Goal: Transaction & Acquisition: Purchase product/service

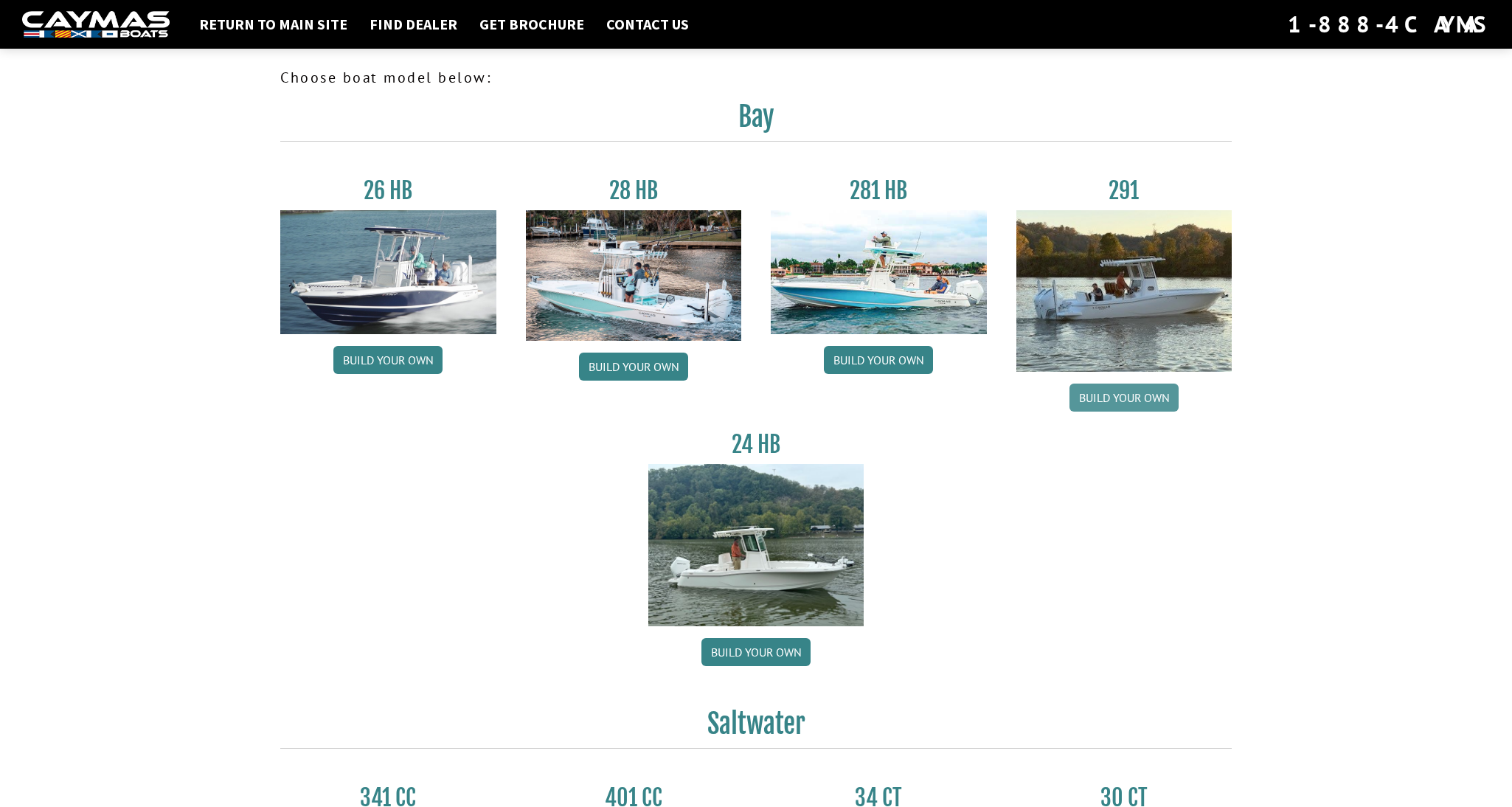
click at [1124, 391] on link "Build your own" at bounding box center [1124, 398] width 109 height 28
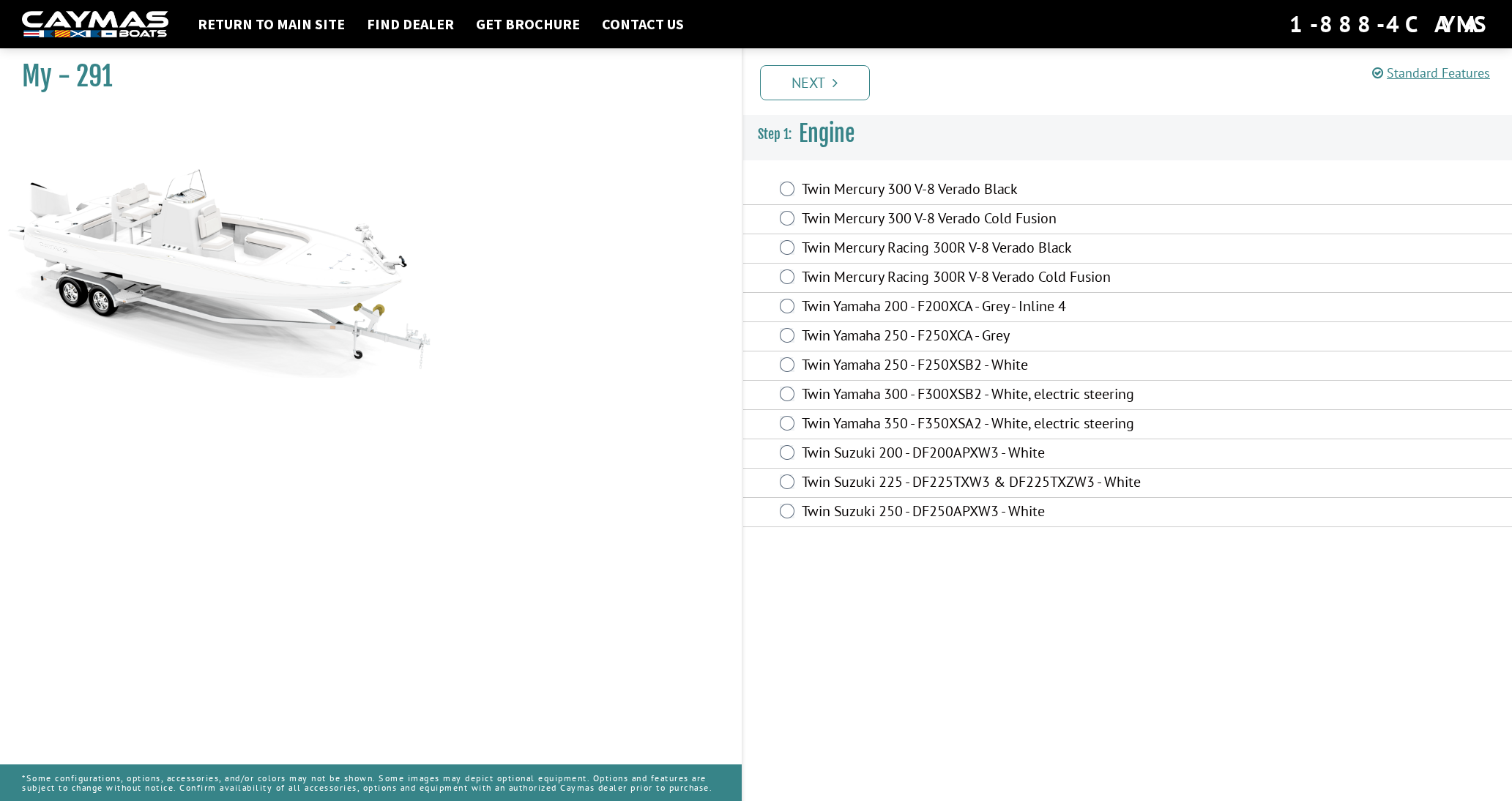
click at [855, 425] on label "Twin Yamaha 350 - F350XSA2 - White, electric steering" at bounding box center [1014, 425] width 426 height 22
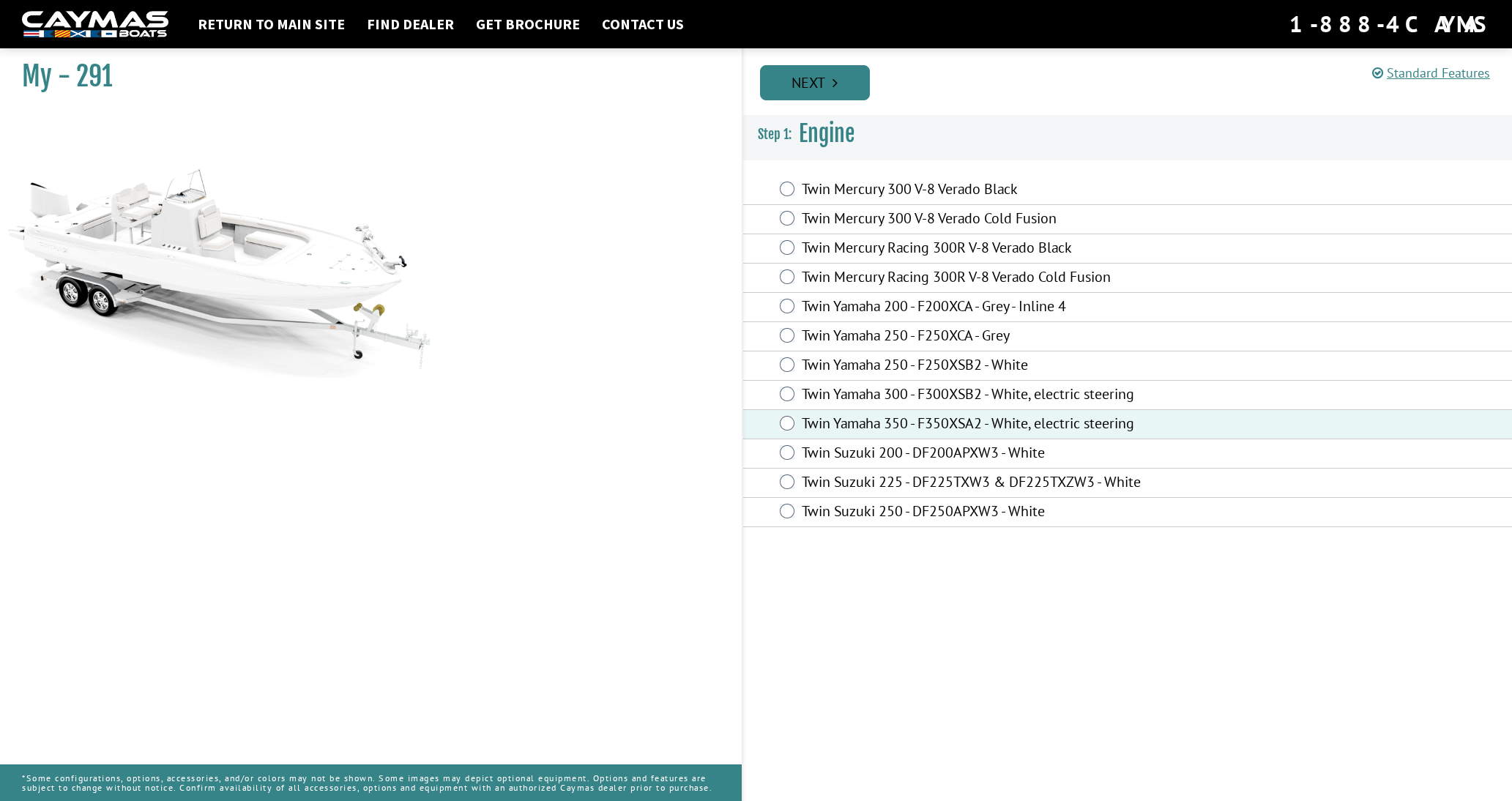
click at [841, 86] on link "Next" at bounding box center [815, 83] width 110 height 35
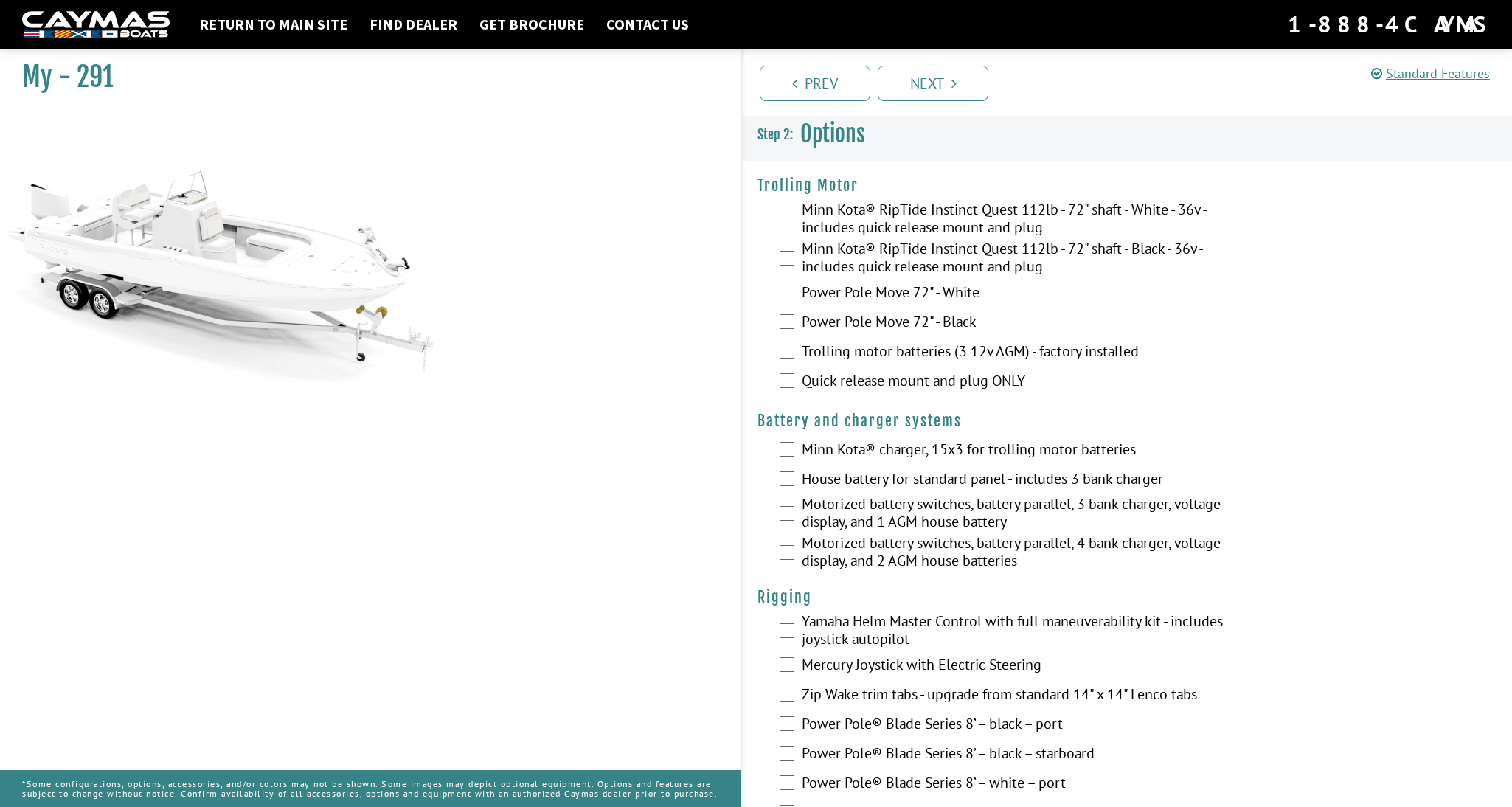
click at [907, 384] on label "Quick release mount and plug ONLY" at bounding box center [1015, 383] width 426 height 22
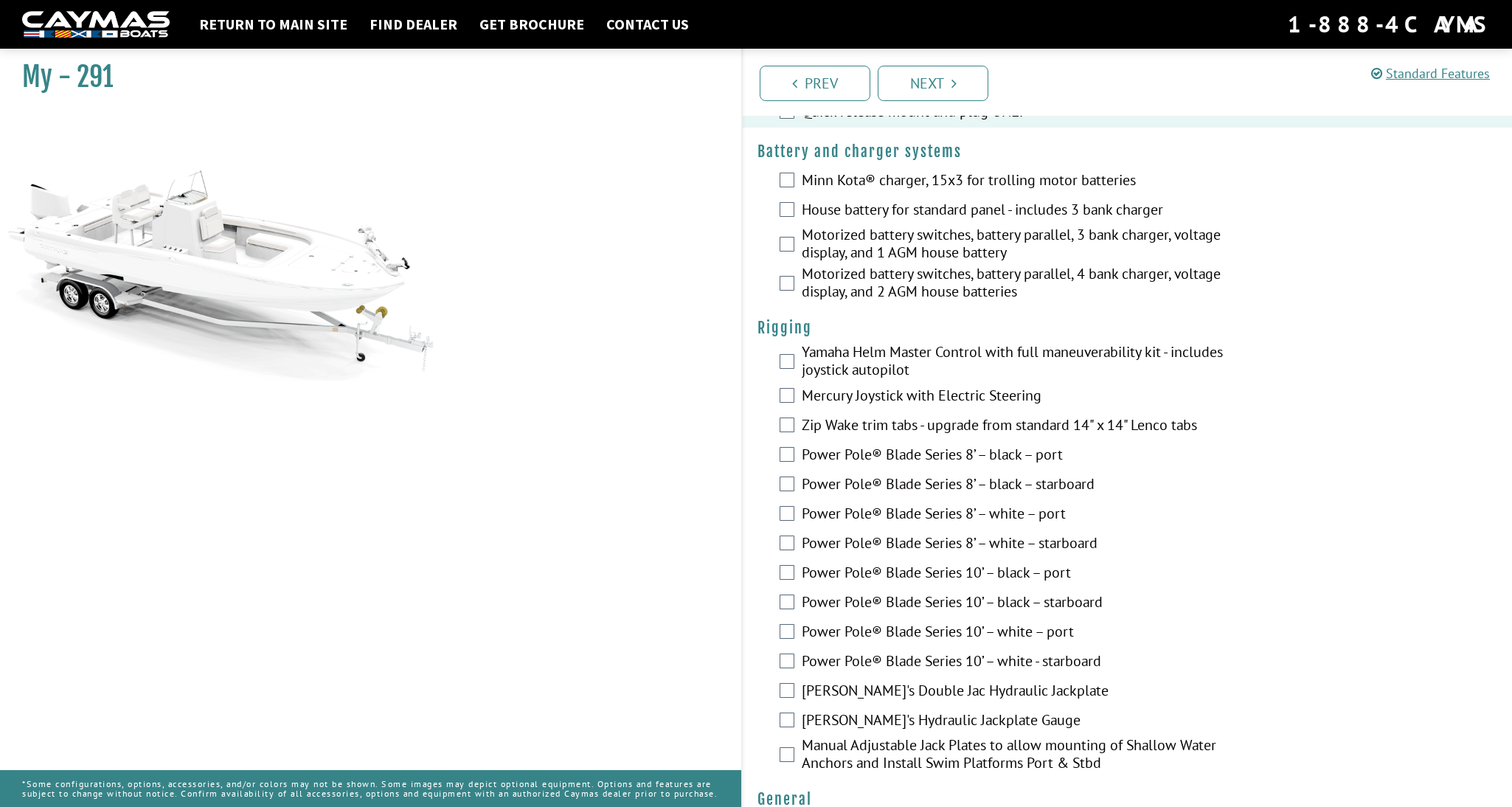
scroll to position [295, 0]
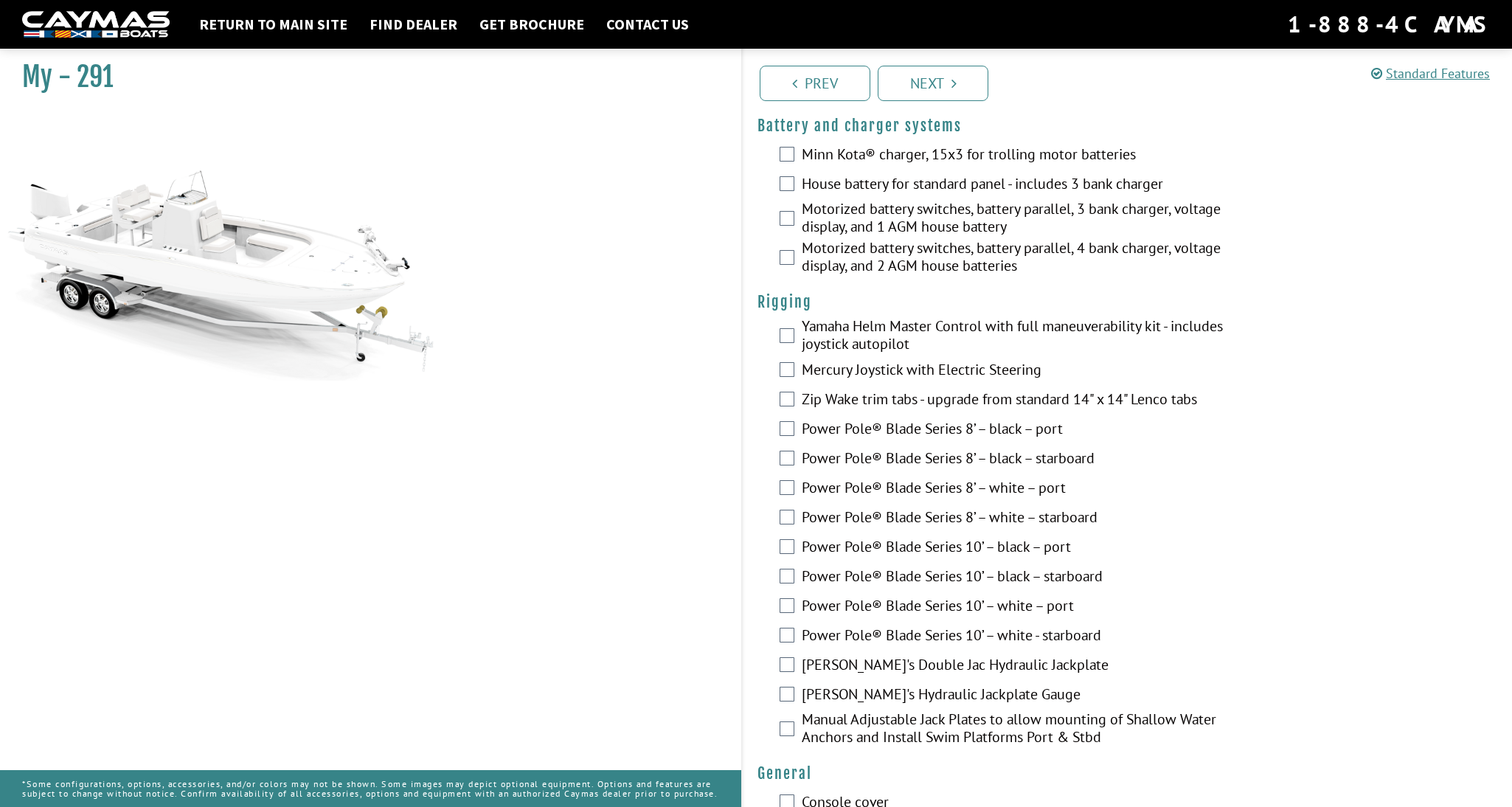
click at [890, 336] on label "Yamaha Helm Master Control with full maneuverability kit - includes joystick au…" at bounding box center [1015, 336] width 426 height 39
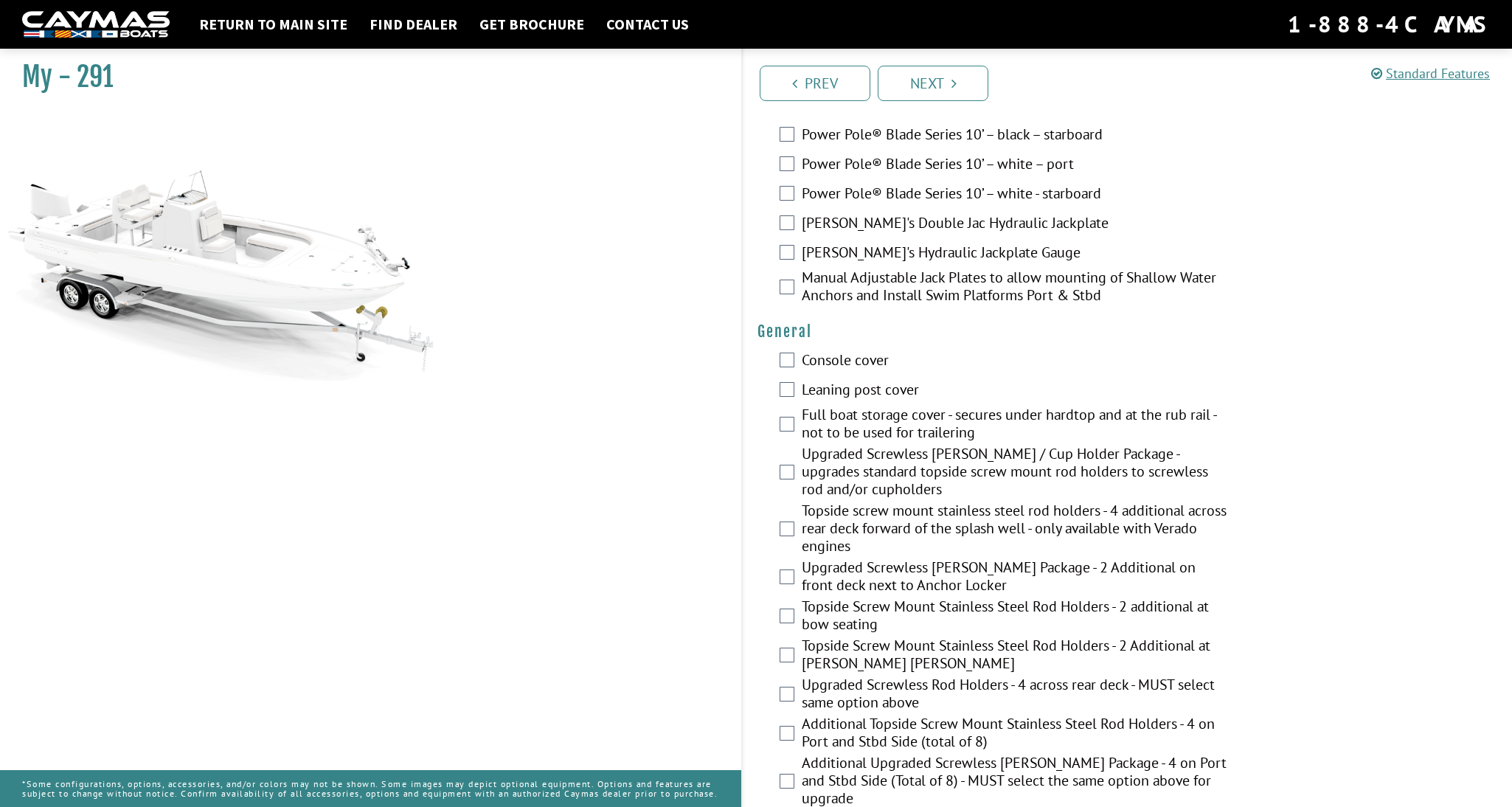
scroll to position [738, 0]
click at [836, 465] on label "Upgraded Screwless [PERSON_NAME] / Cup Holder Package - upgrades standard topsi…" at bounding box center [1015, 472] width 426 height 57
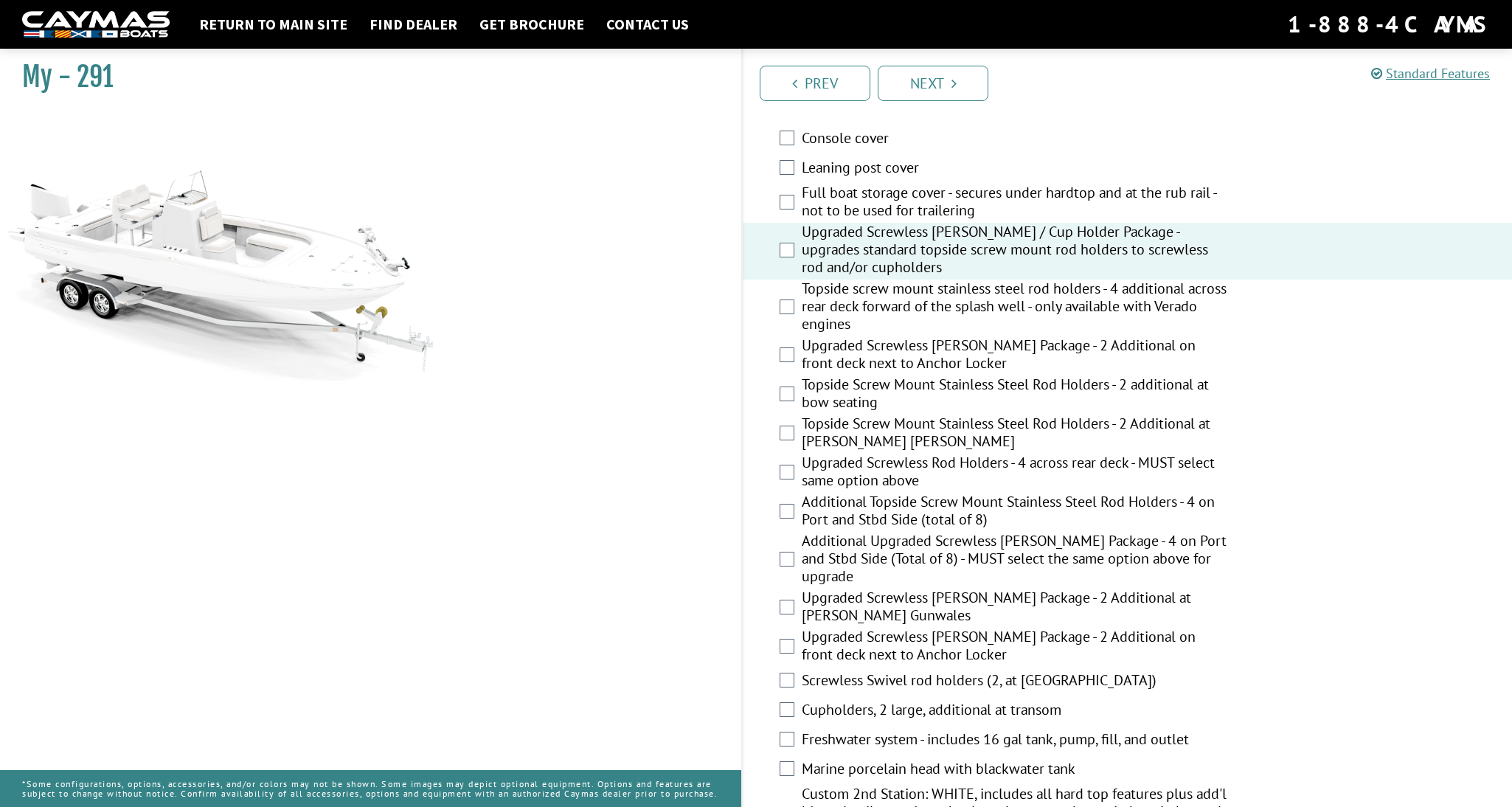
scroll to position [1033, 0]
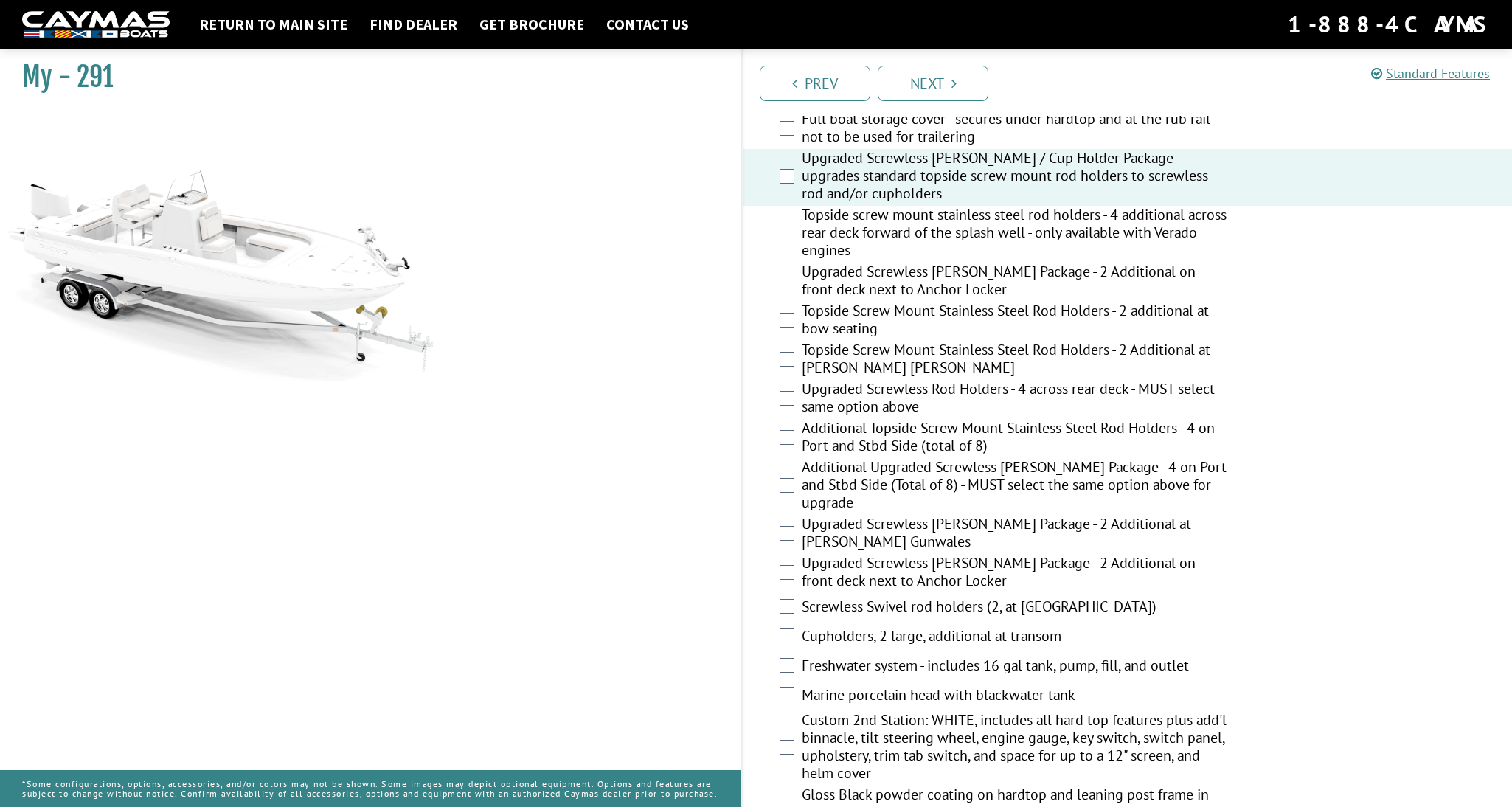
click at [826, 664] on label "Freshwater system - includes 16 gal tank, pump, fill, and outlet" at bounding box center [1015, 667] width 426 height 22
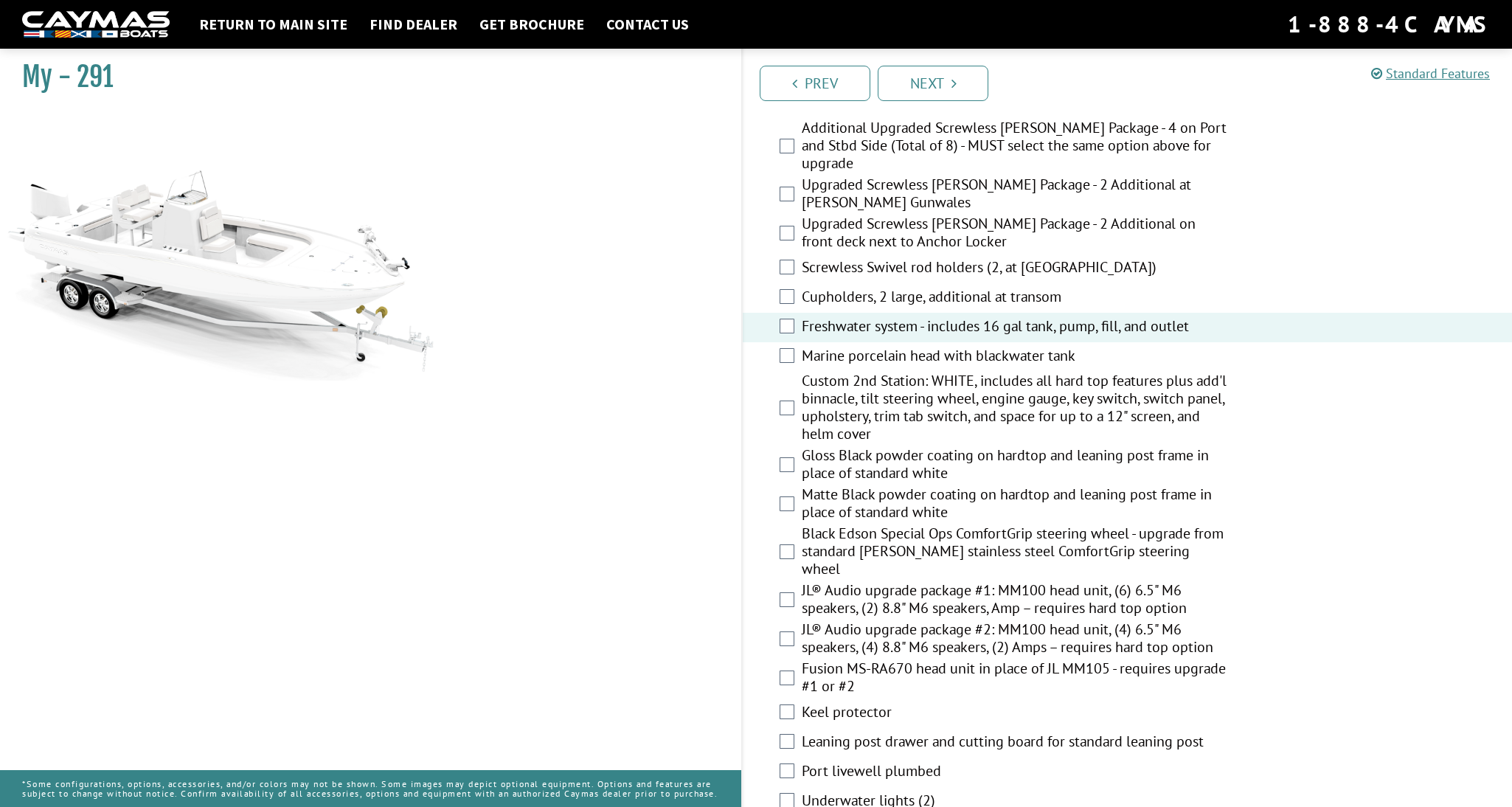
scroll to position [1402, 0]
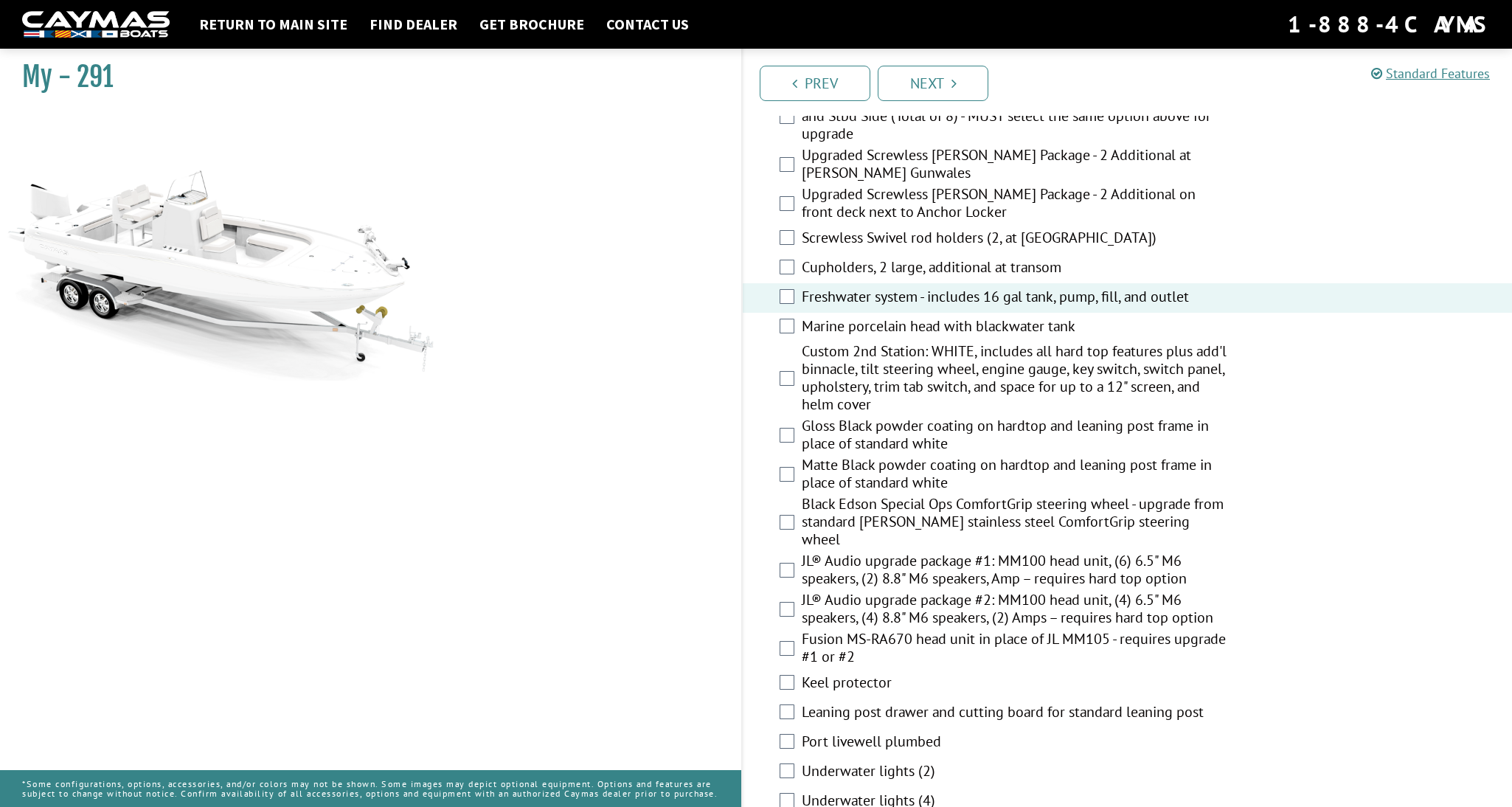
click at [904, 555] on label "JL® Audio upgrade package #1: MM100 head unit, (6) 6.5" M6 speakers, (2) 8.8" M…" at bounding box center [1015, 571] width 426 height 39
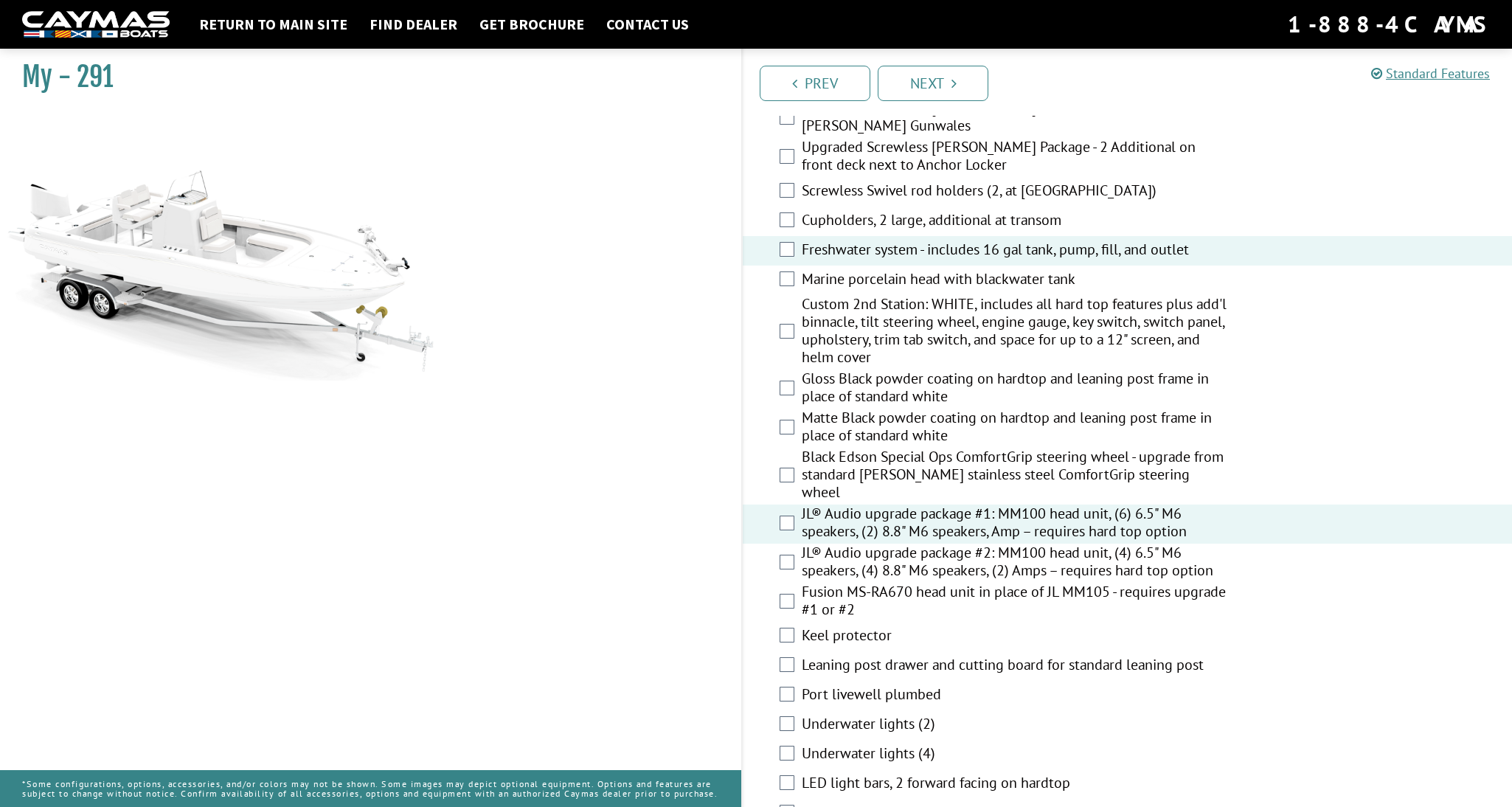
scroll to position [1475, 0]
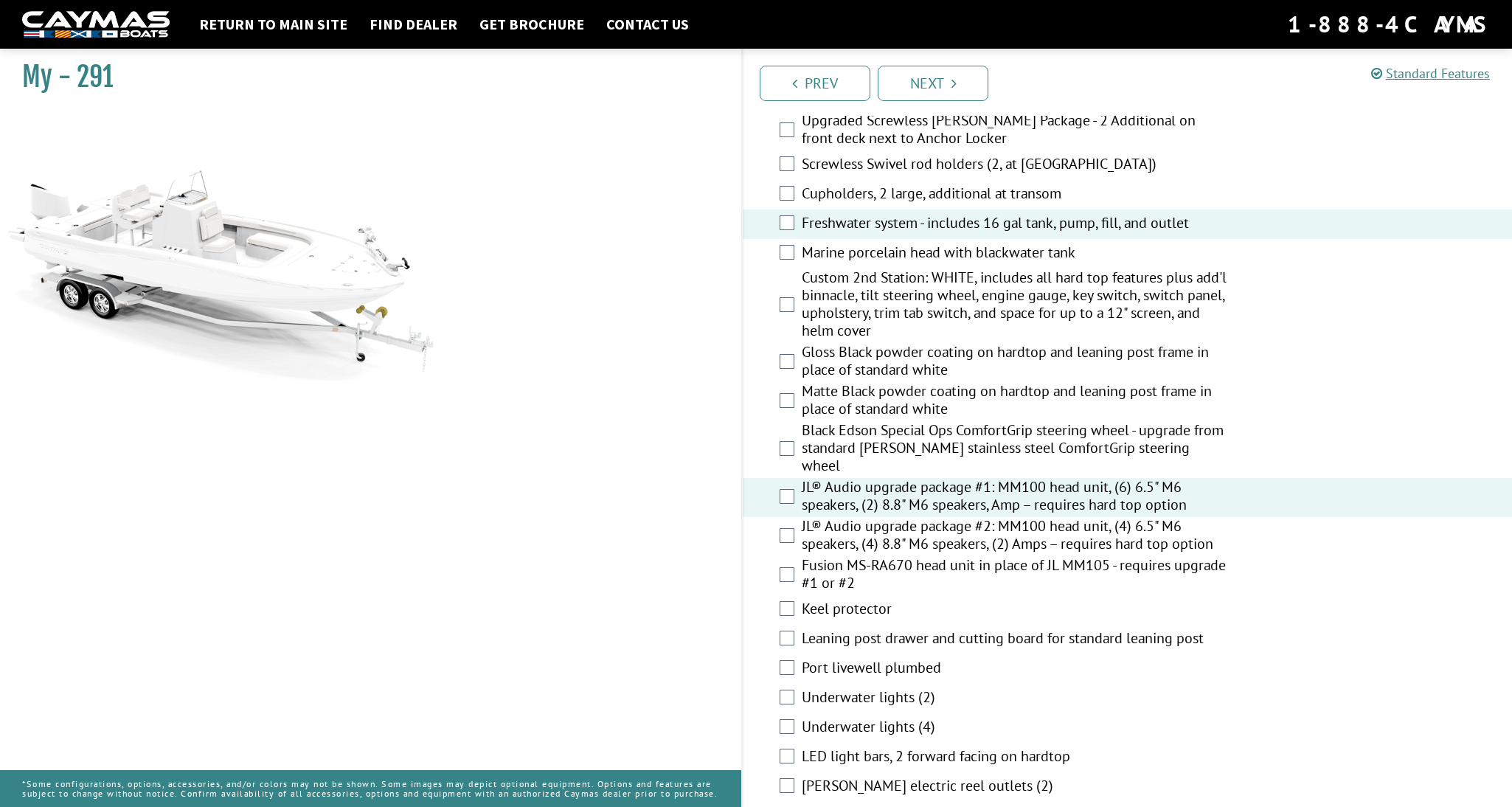
click at [882, 658] on label "Port livewell plumbed" at bounding box center [1015, 669] width 426 height 22
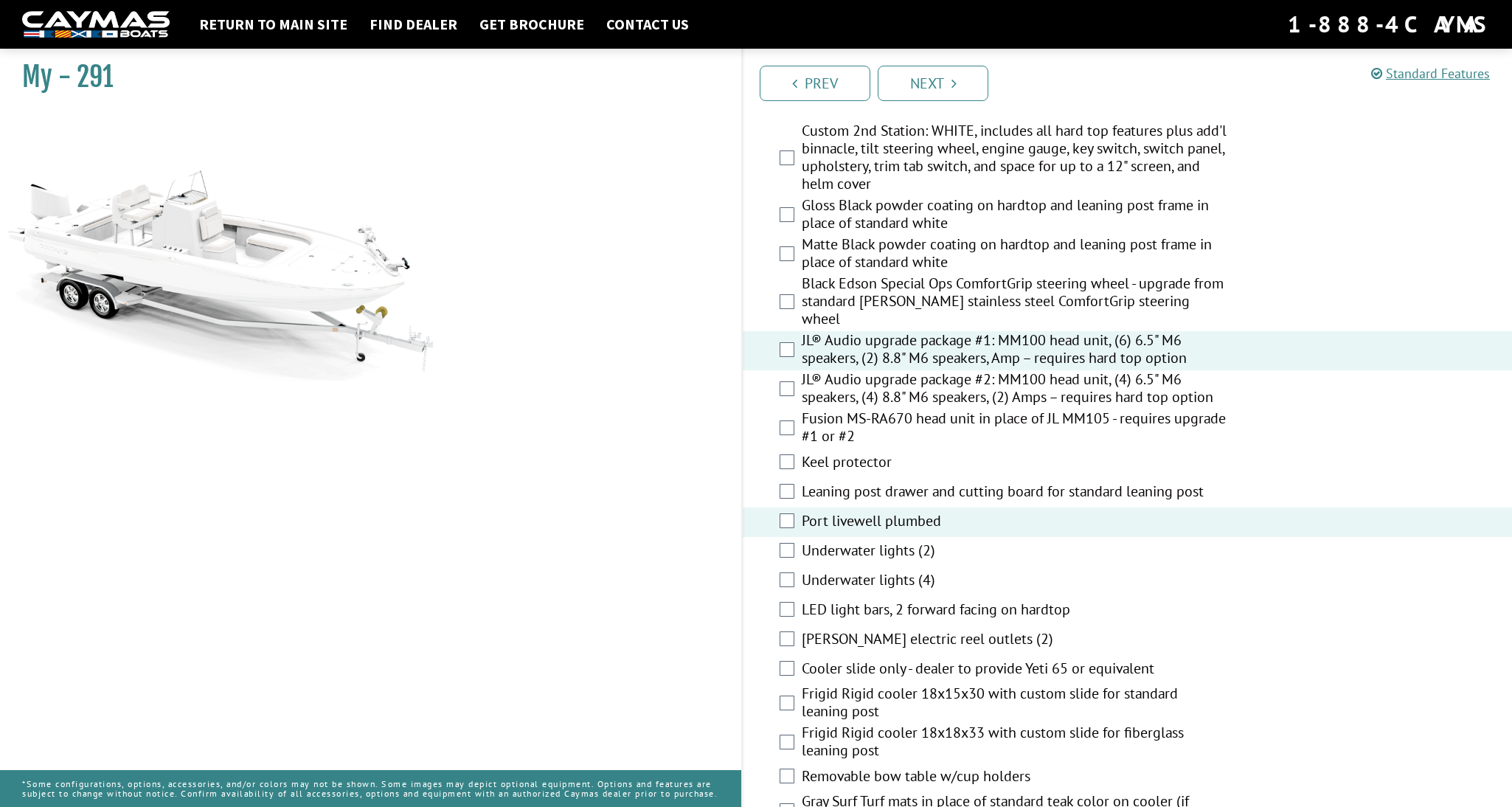
scroll to position [1623, 0]
click at [999, 600] on label "LED light bars, 2 forward facing on hardtop" at bounding box center [1015, 611] width 426 height 22
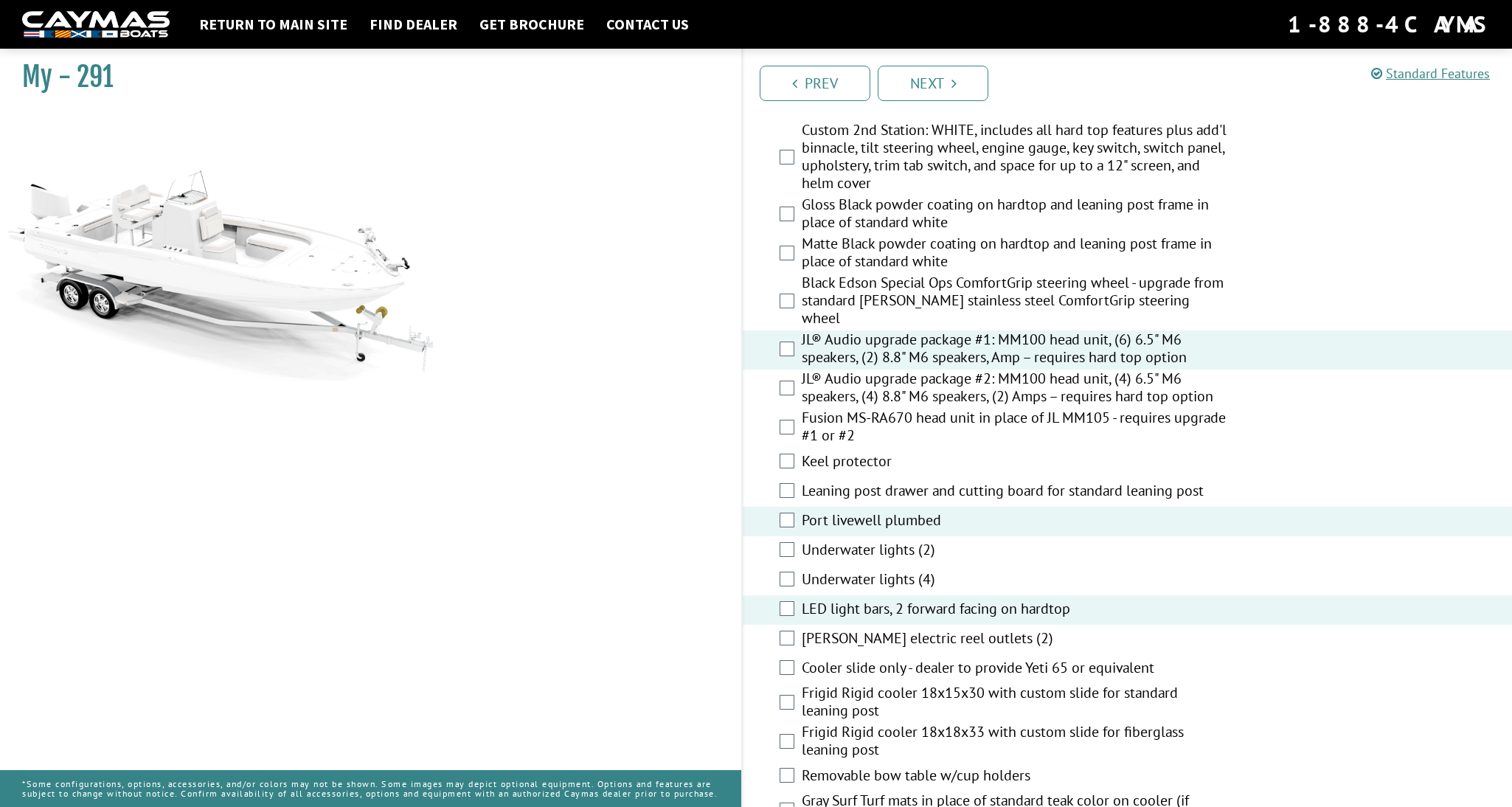
scroll to position [1696, 0]
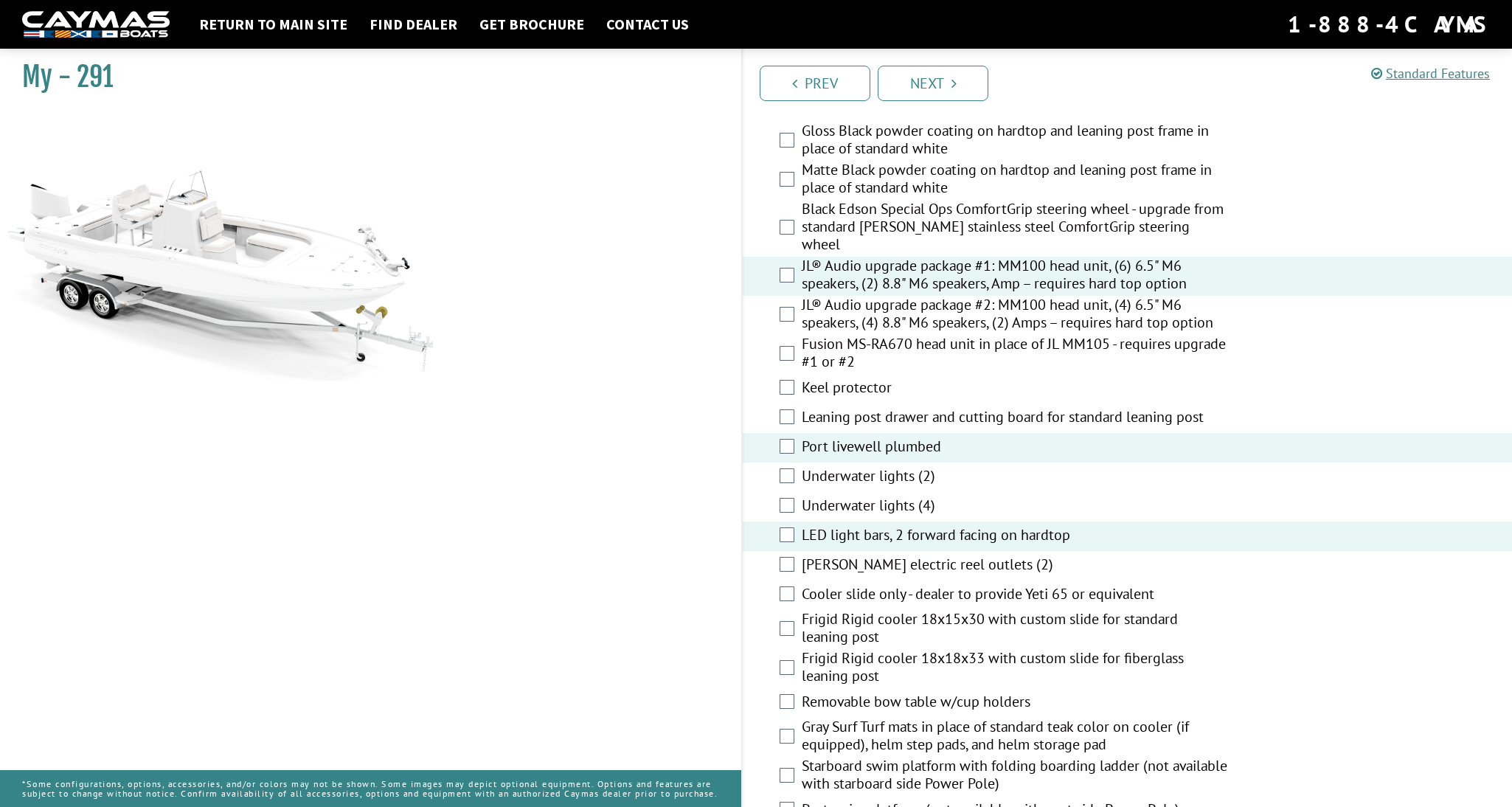
click at [864, 585] on label "Cooler slide only - dealer to provide Yeti 65 or equivalent" at bounding box center [1015, 596] width 426 height 22
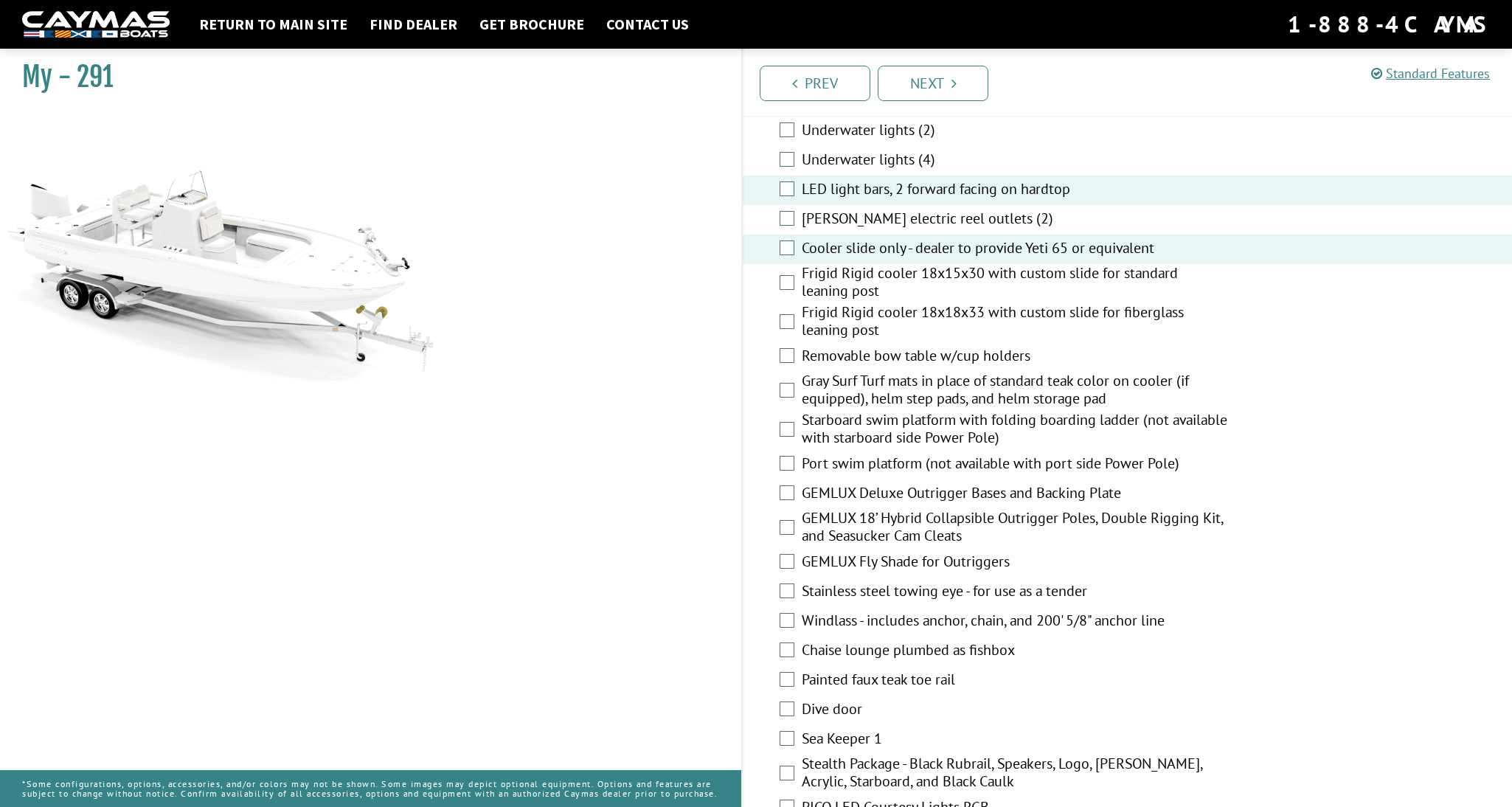
scroll to position [2065, 0]
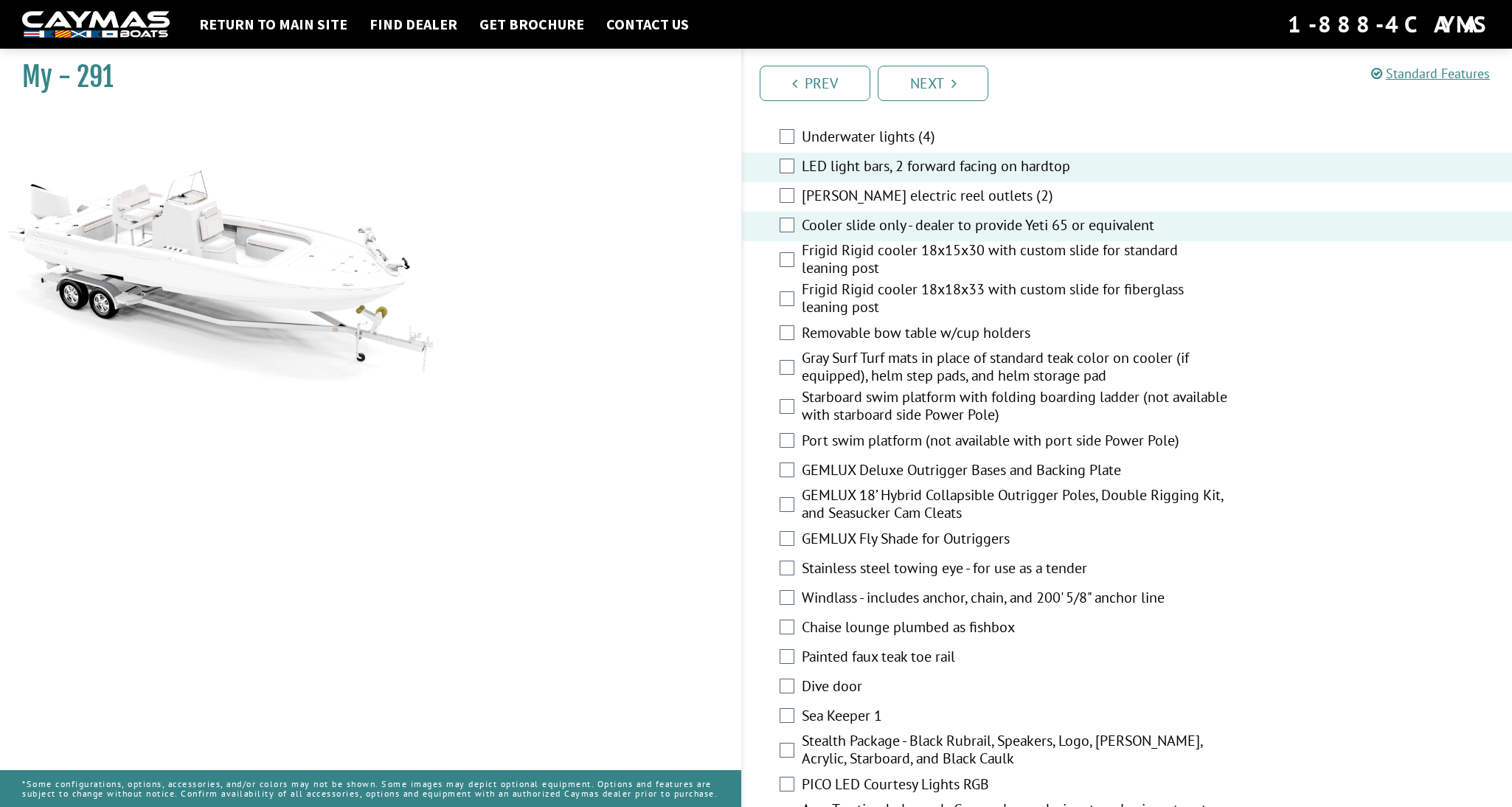
click at [893, 647] on label "Painted faux teak toe rail" at bounding box center [1015, 658] width 426 height 22
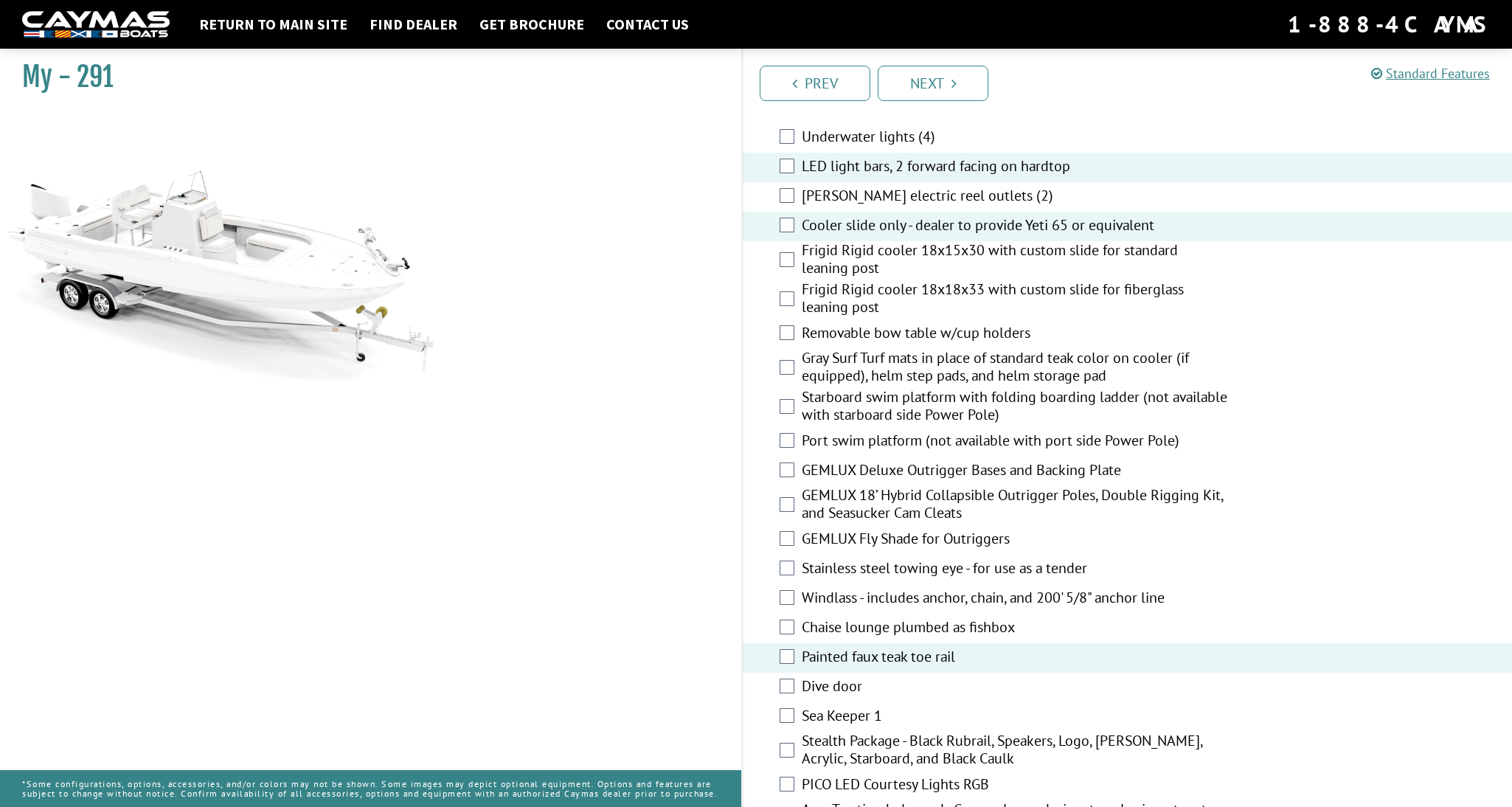
click at [838, 677] on label "Dive door" at bounding box center [1015, 688] width 426 height 22
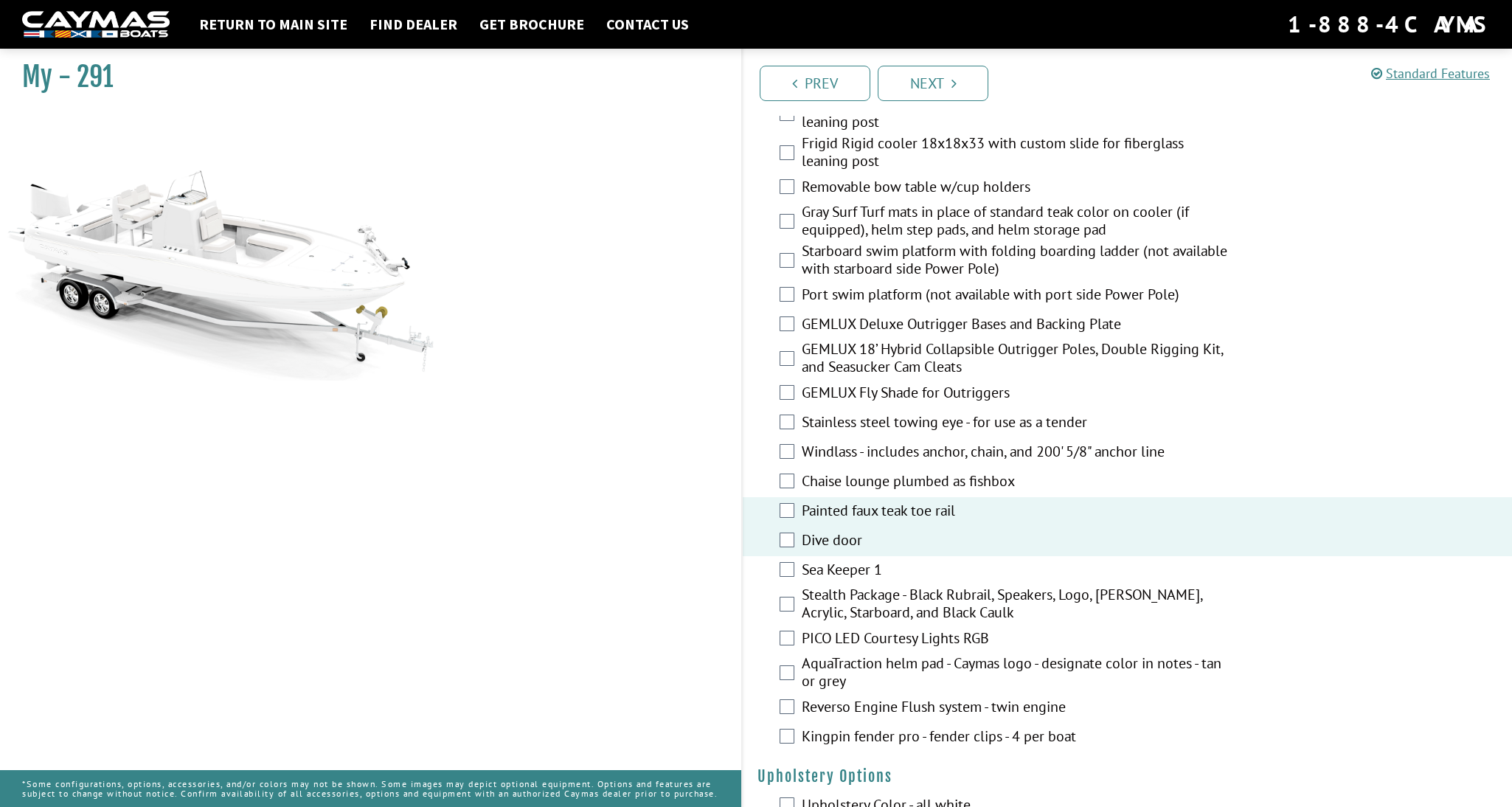
scroll to position [2213, 0]
click at [902, 696] on label "Reverso Engine Flush system - twin engine" at bounding box center [1015, 707] width 426 height 22
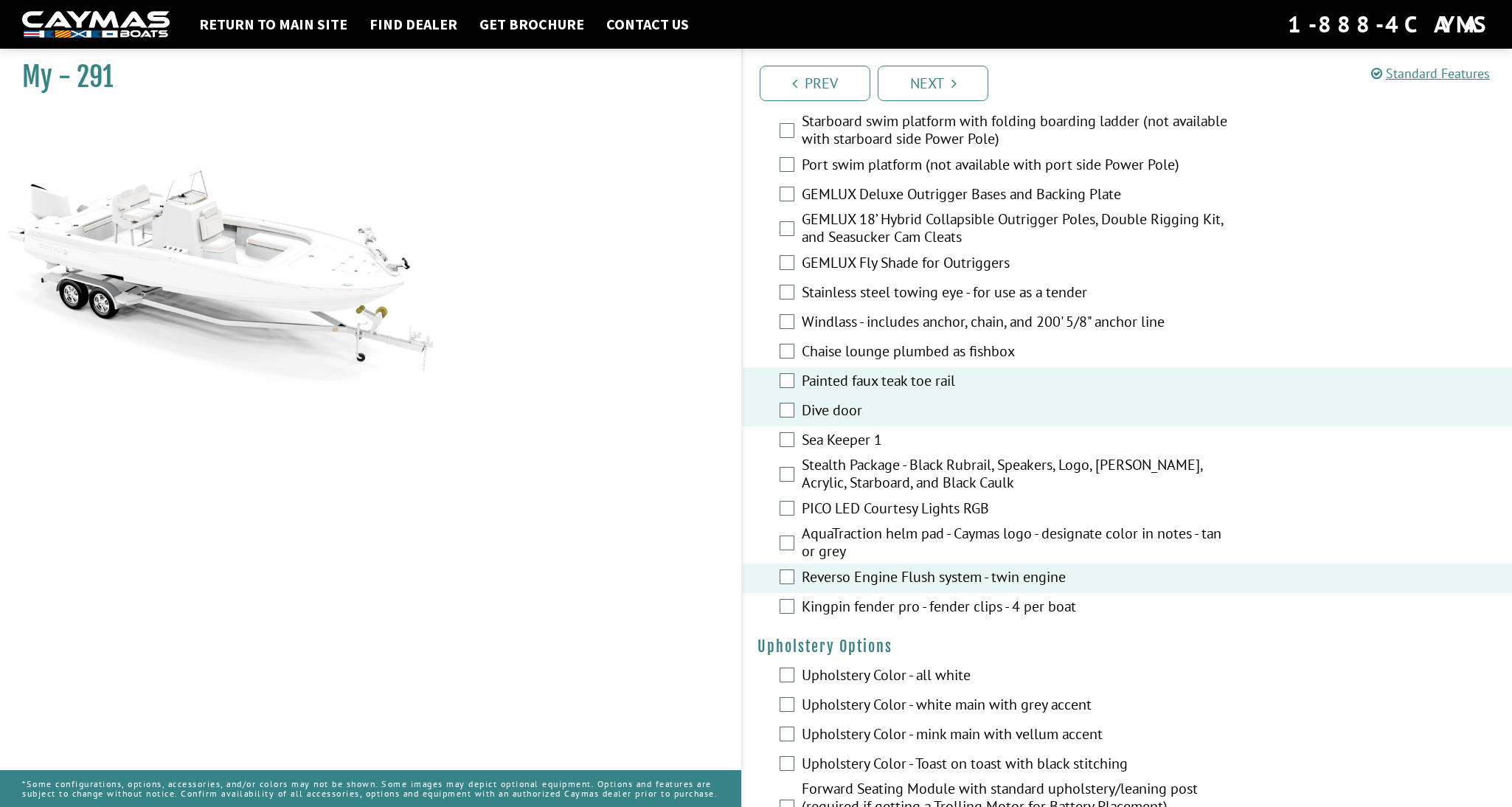
scroll to position [2361, 0]
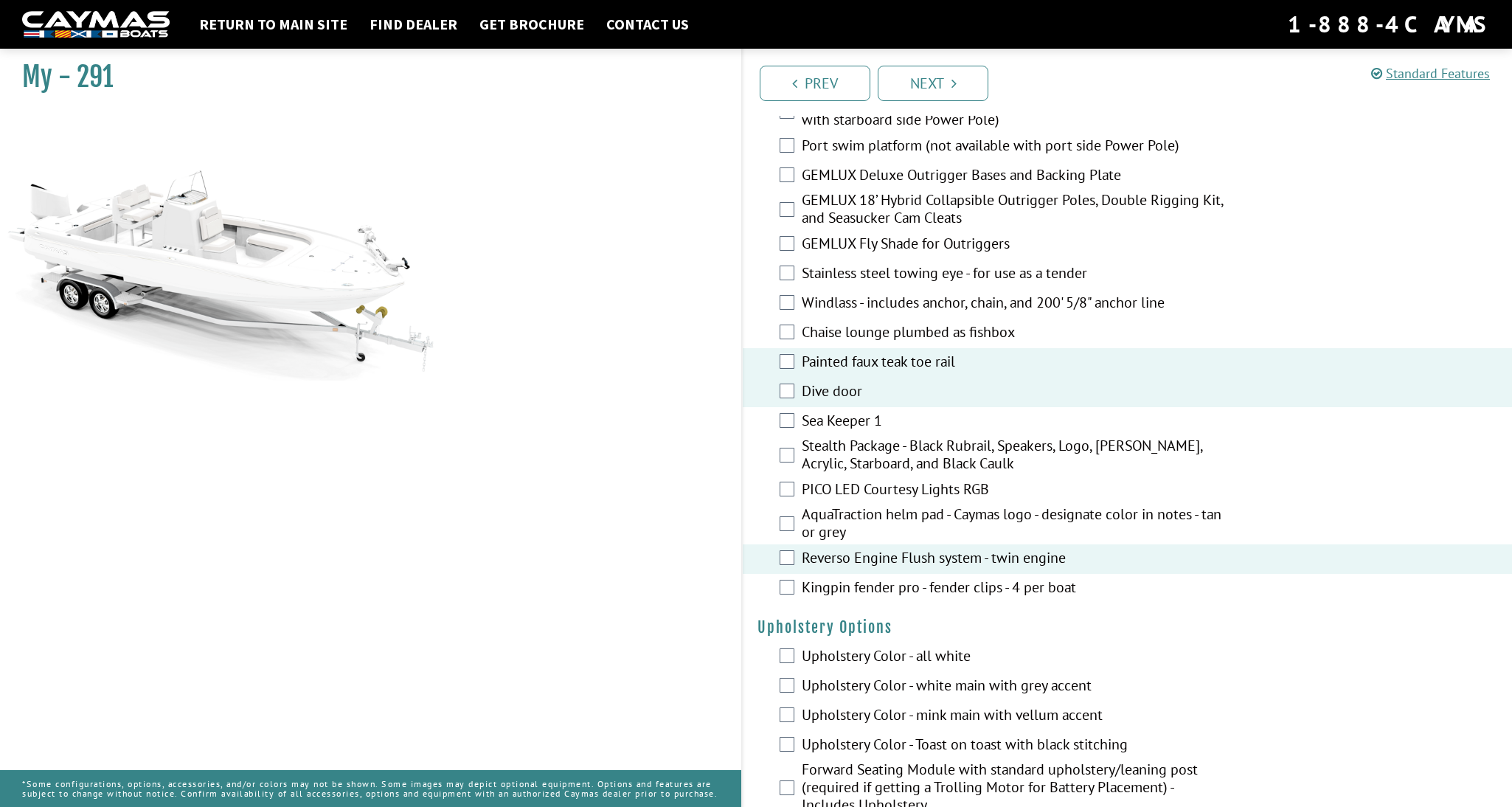
click at [939, 647] on label "Upholstery Color - all white" at bounding box center [1015, 658] width 426 height 22
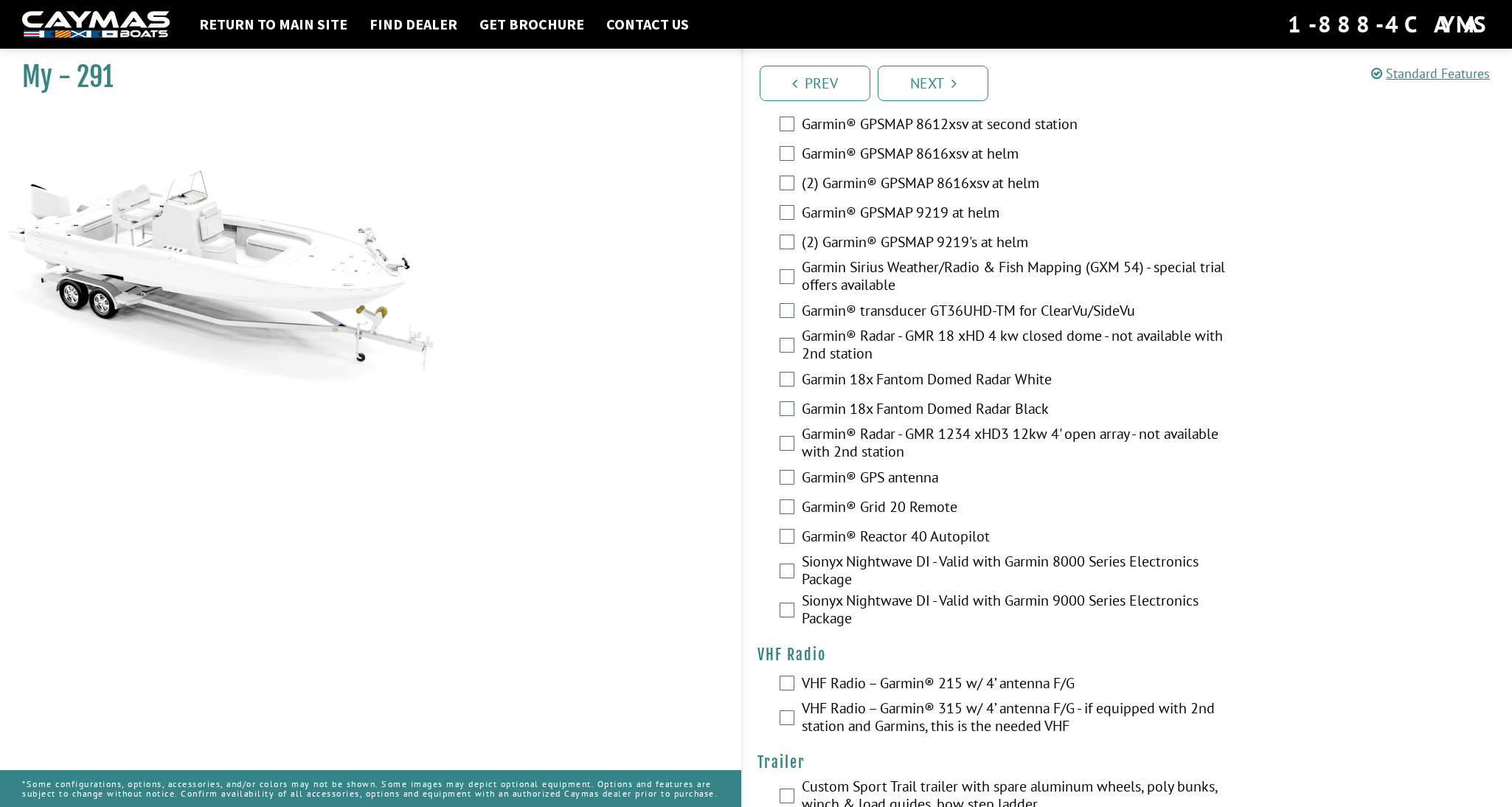
scroll to position [3587, 0]
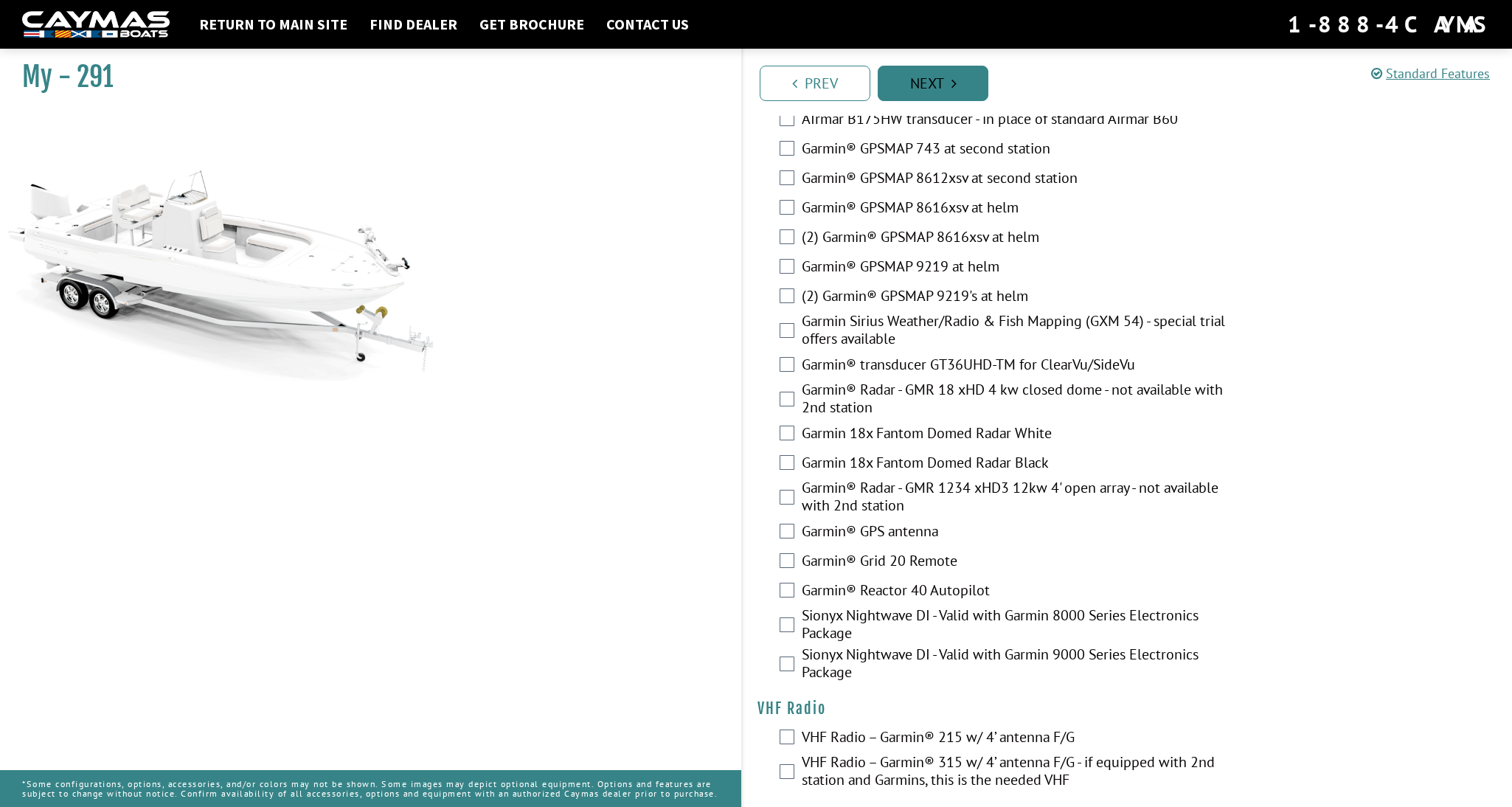
click at [936, 73] on link "Next" at bounding box center [933, 83] width 111 height 36
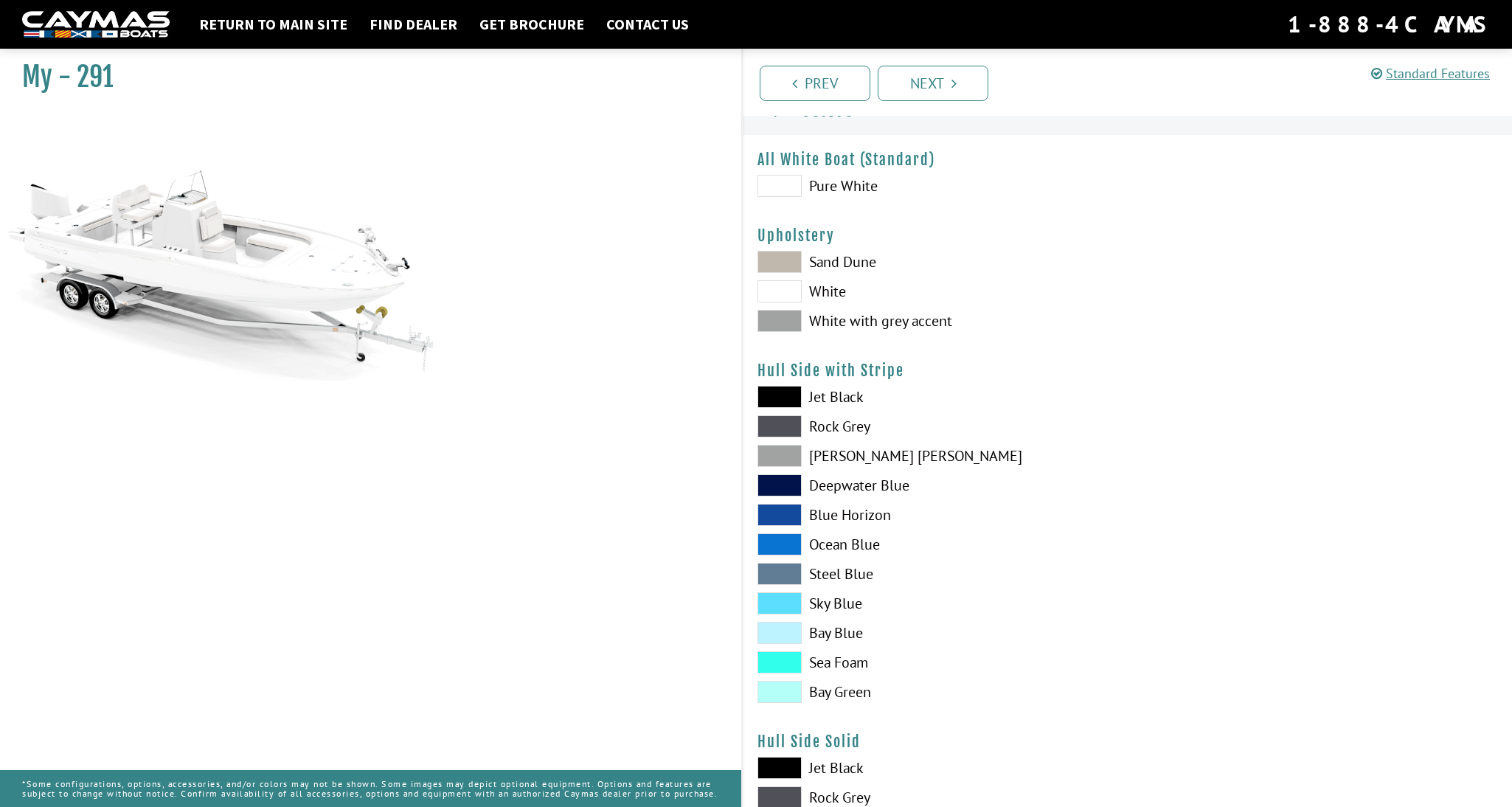
scroll to position [0, 0]
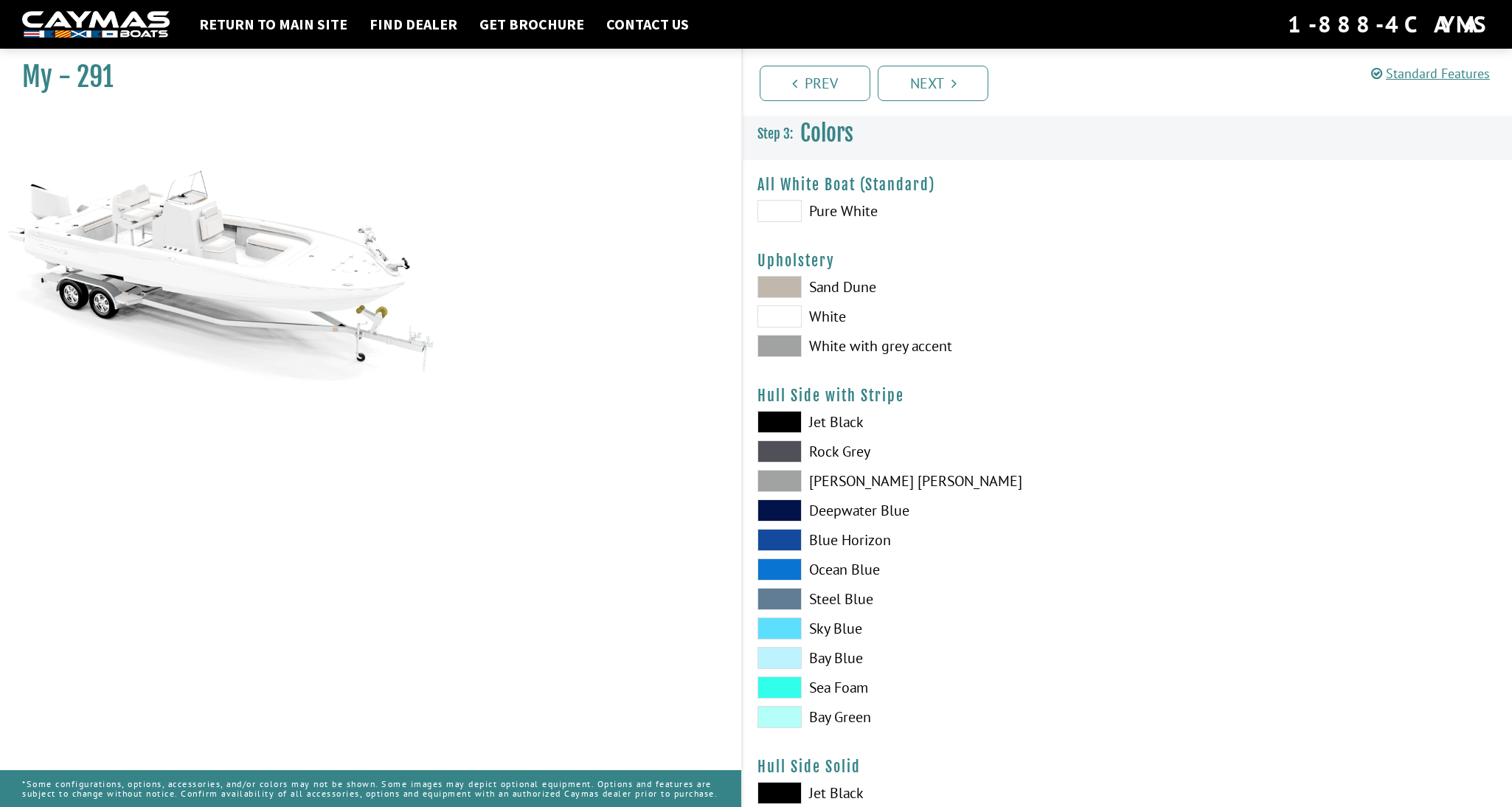
click at [784, 214] on span at bounding box center [779, 211] width 45 height 22
click at [786, 313] on span at bounding box center [779, 316] width 45 height 22
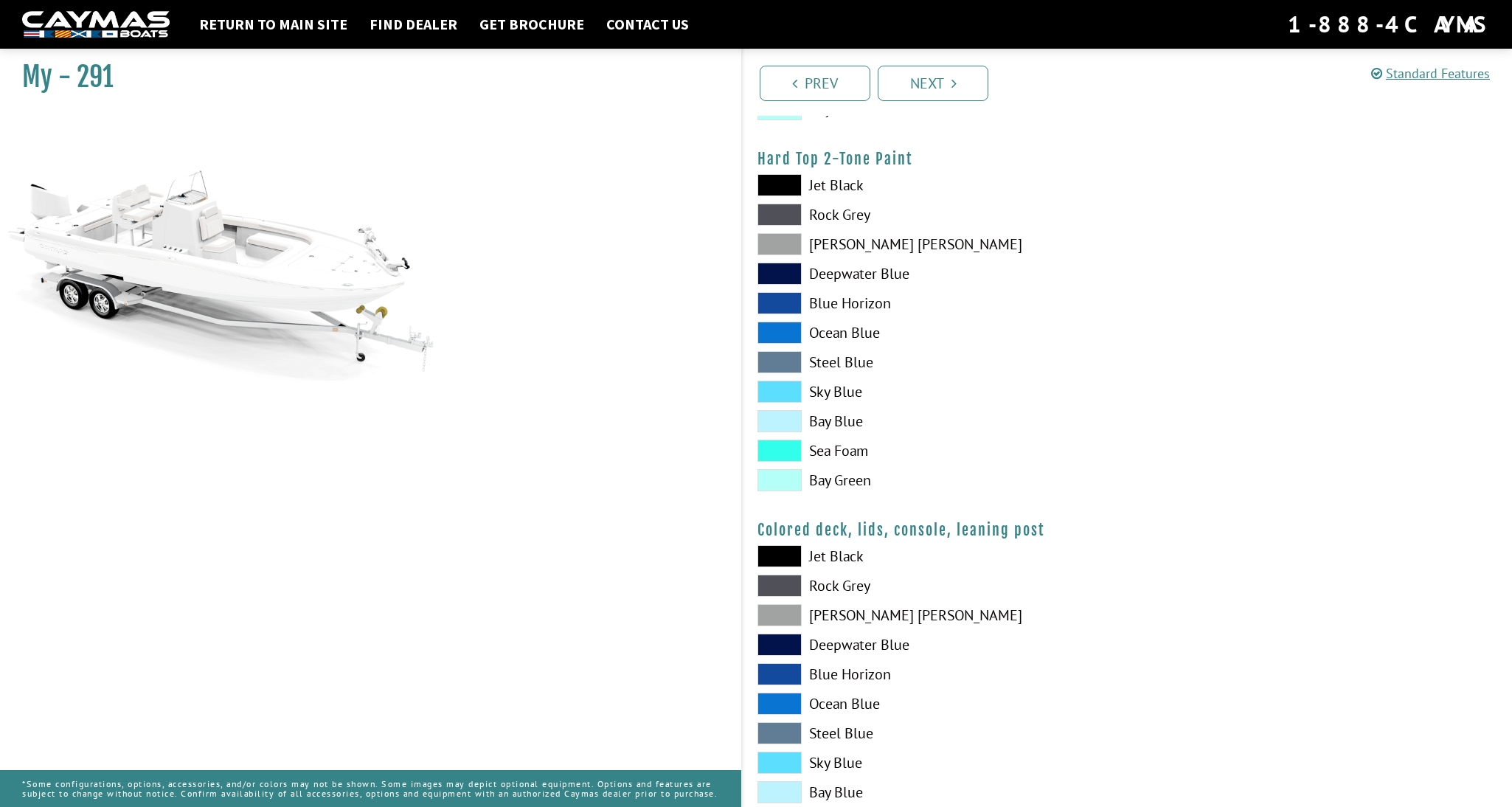
scroll to position [1227, 0]
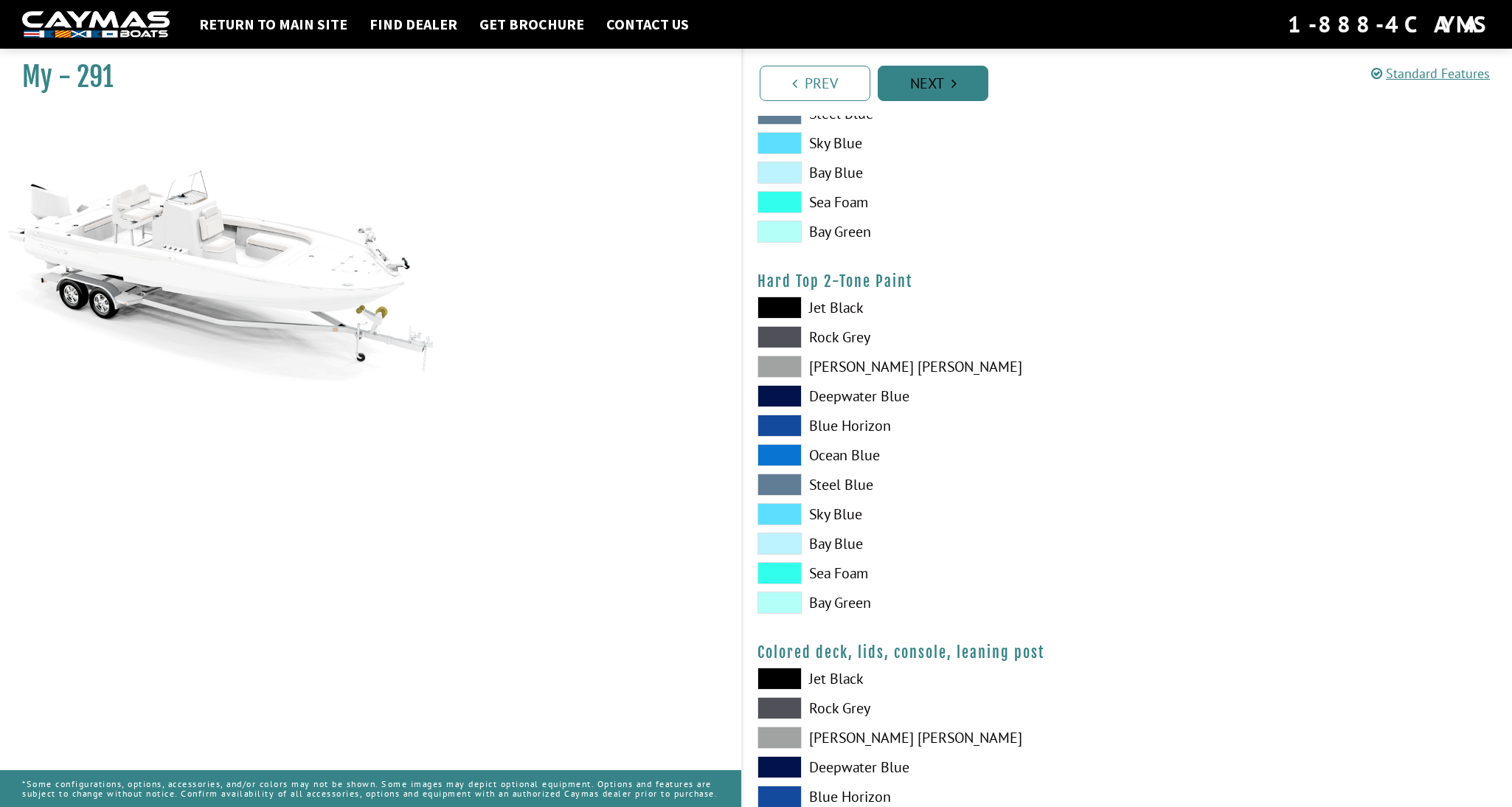
click at [926, 88] on link "Next" at bounding box center [933, 83] width 111 height 36
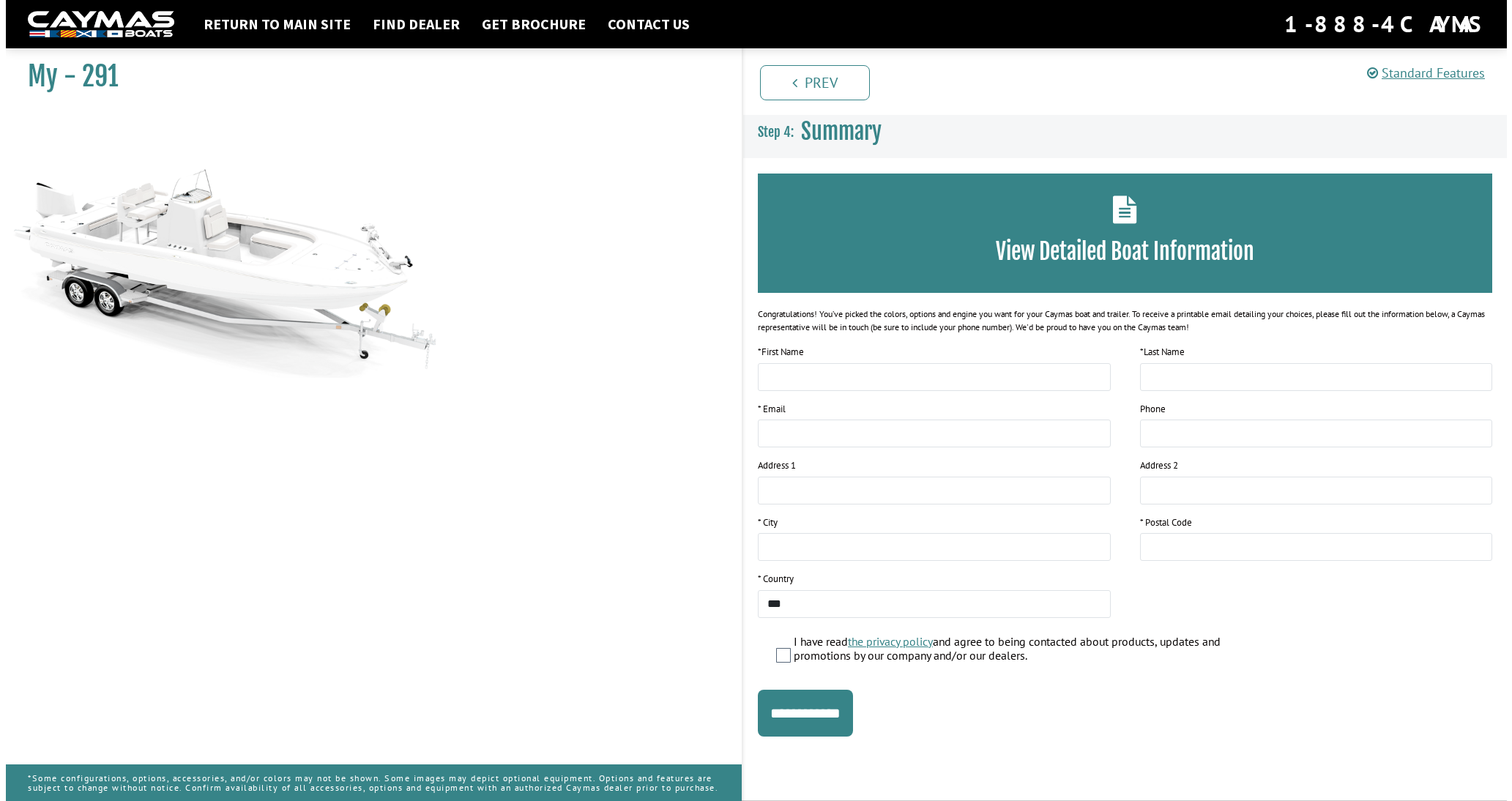
scroll to position [0, 0]
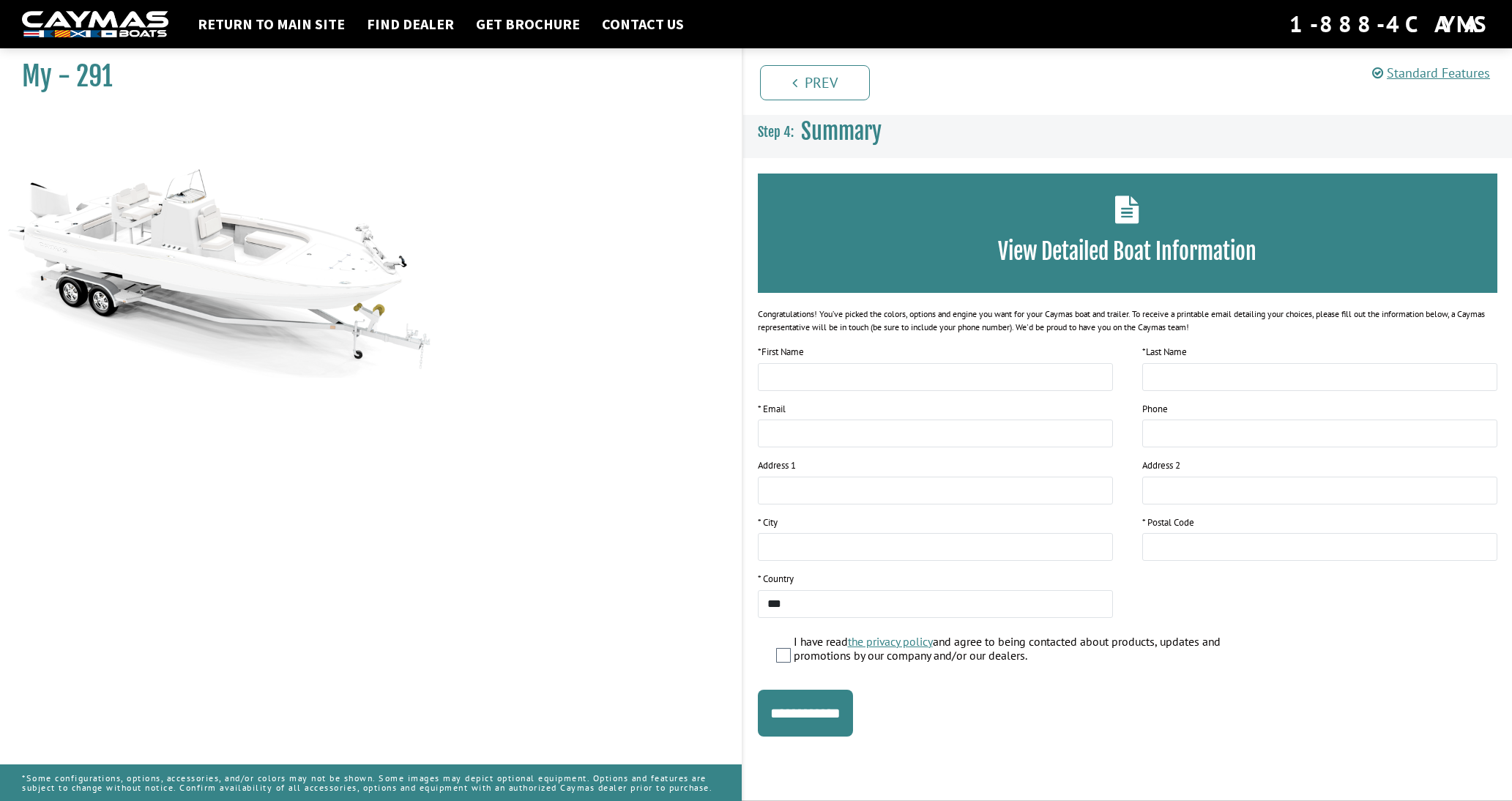
drag, startPoint x: 392, startPoint y: 19, endPoint x: 459, endPoint y: 33, distance: 68.4
click at [393, 19] on link "Find Dealer" at bounding box center [409, 24] width 101 height 19
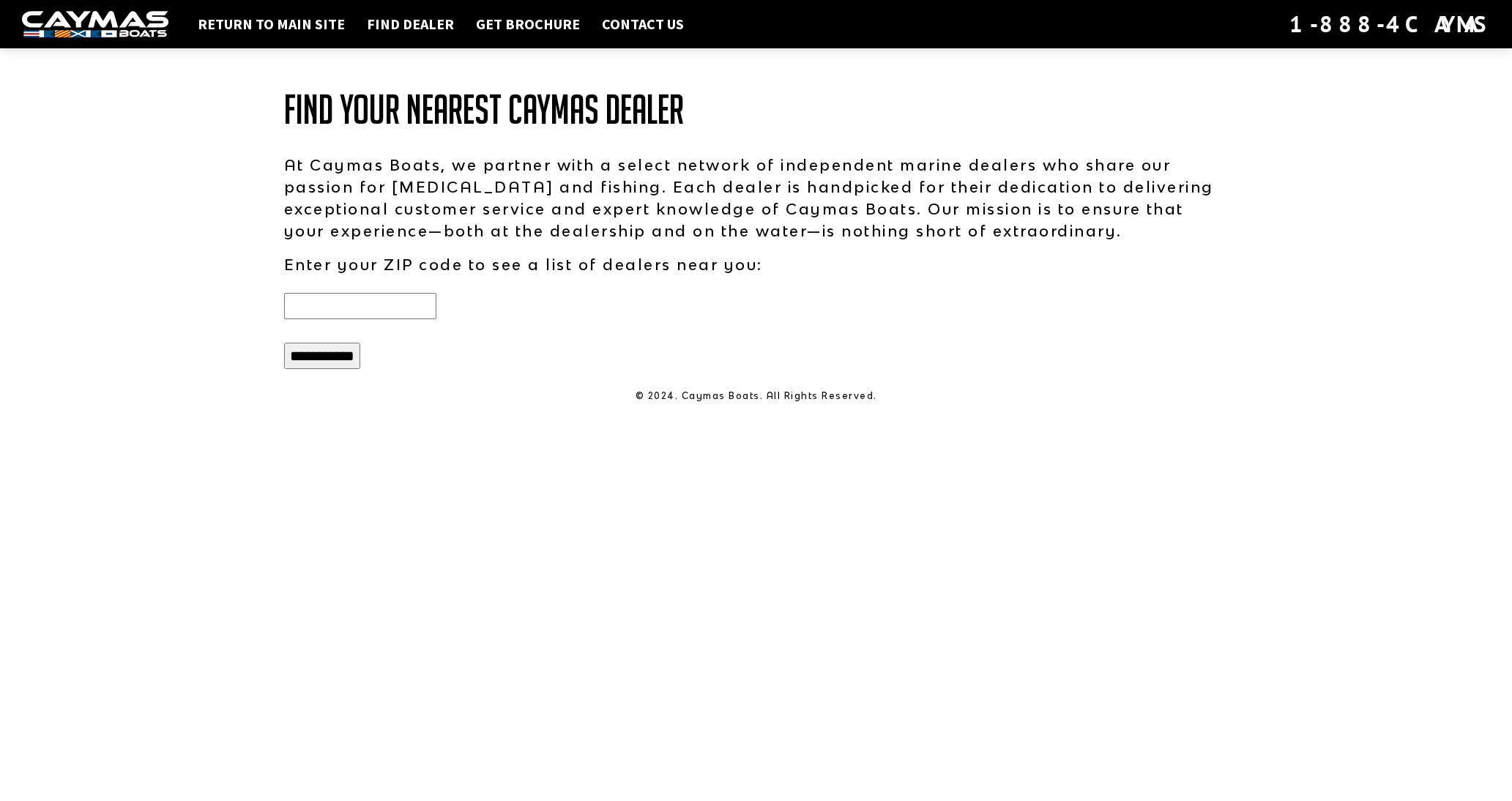
drag, startPoint x: 375, startPoint y: 298, endPoint x: 428, endPoint y: 304, distance: 53.3
click at [375, 298] on input "text" at bounding box center [360, 306] width 152 height 27
type input "*****"
click at [284, 342] on input "**********" at bounding box center [322, 355] width 76 height 27
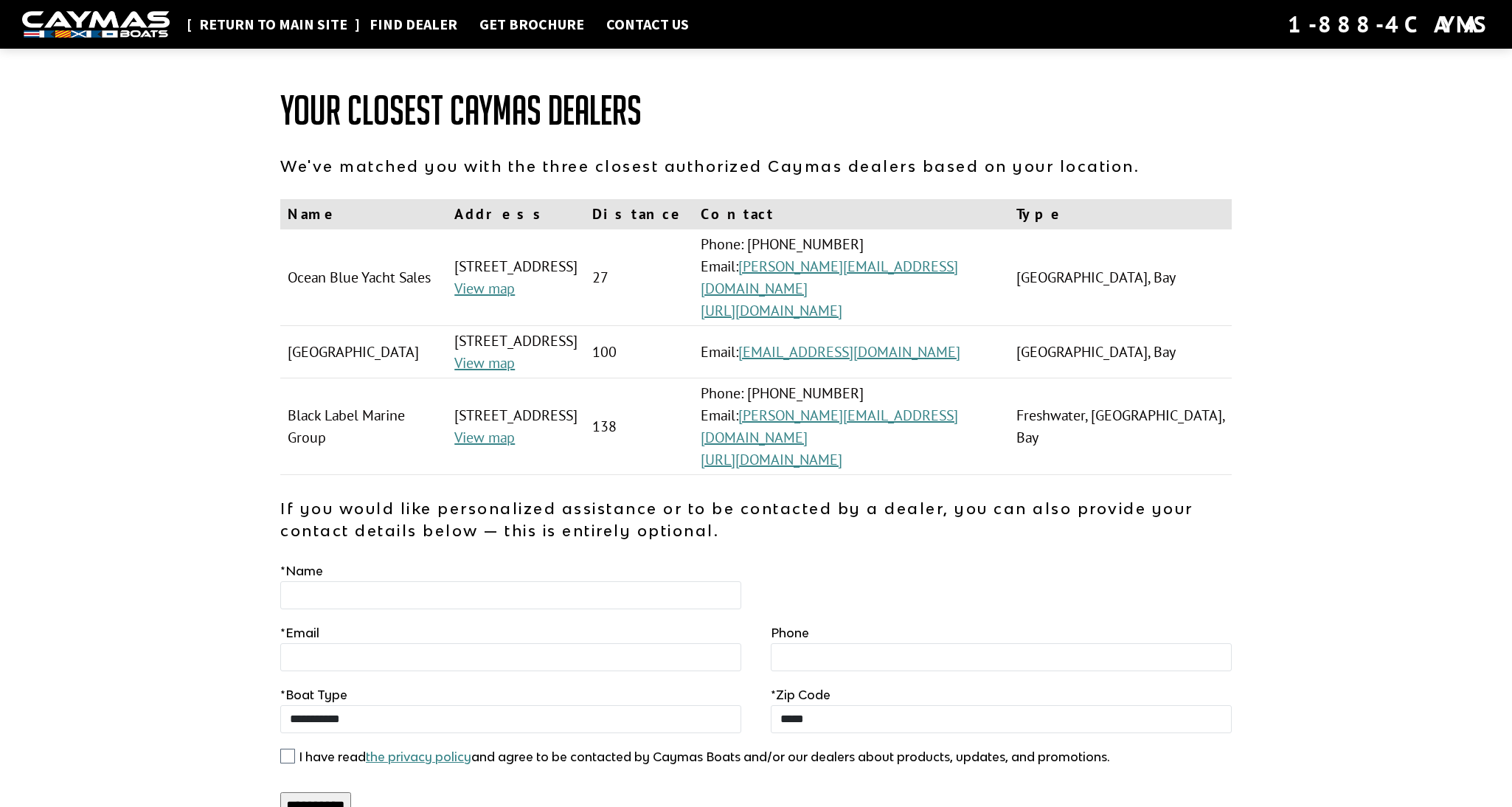
click at [273, 26] on link "Return to main site" at bounding box center [273, 24] width 163 height 19
